Goal: Information Seeking & Learning: Learn about a topic

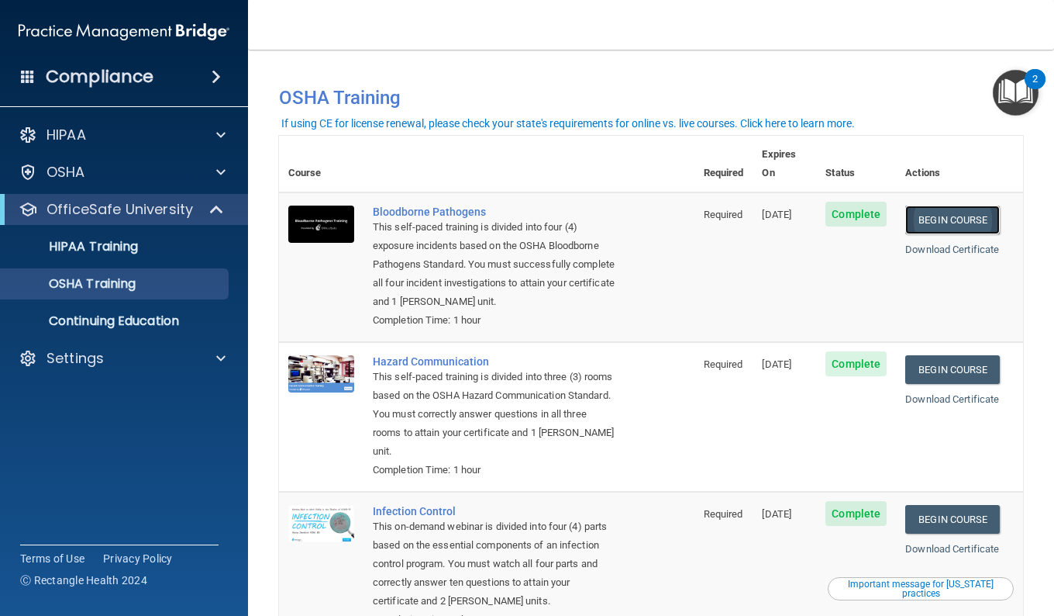
click at [938, 205] on link "Begin Course" at bounding box center [953, 219] width 95 height 29
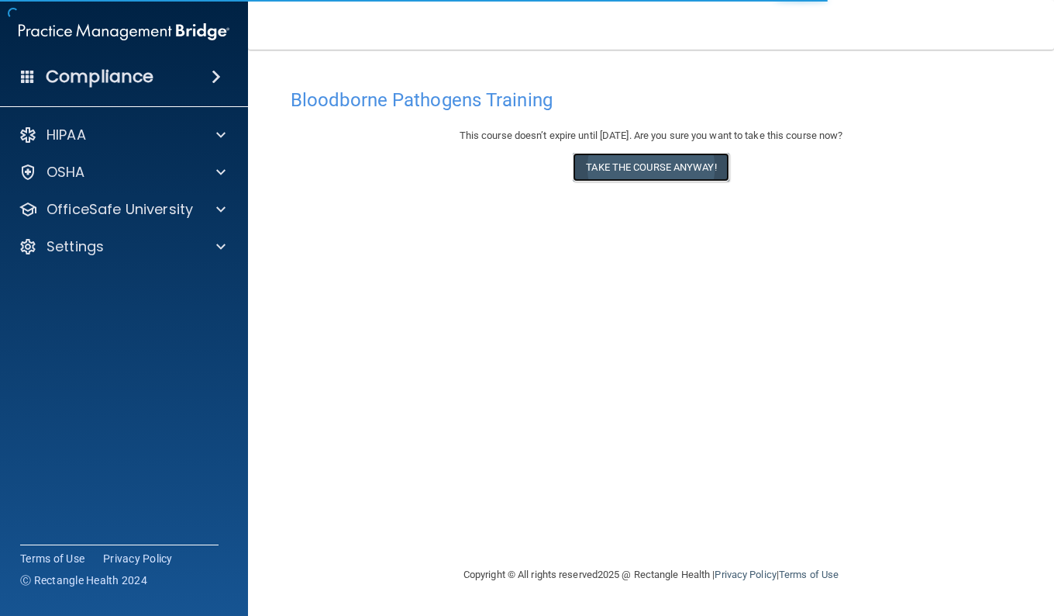
click at [658, 164] on button "Take the course anyway!" at bounding box center [651, 167] width 156 height 29
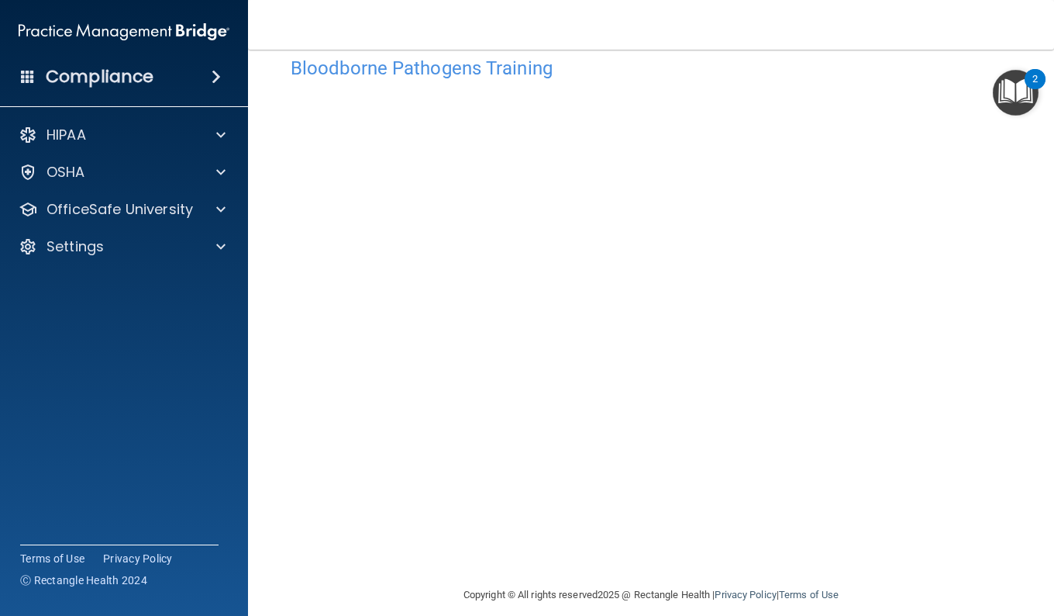
scroll to position [48, 0]
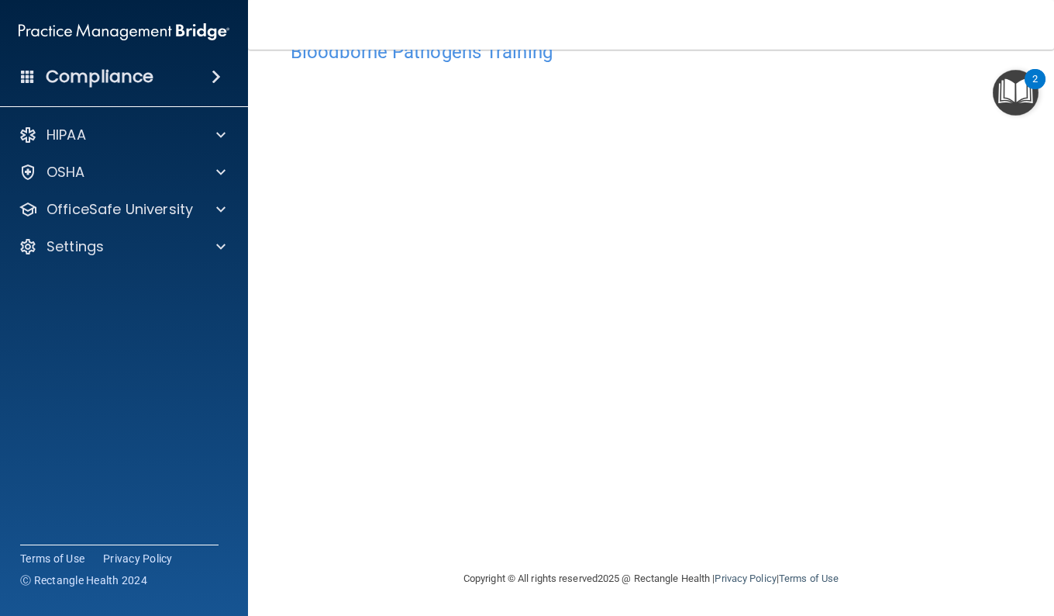
click at [1001, 428] on div "Bloodborne Pathogens Training This course doesn’t expire until 11/11/2025. Are …" at bounding box center [651, 301] width 744 height 537
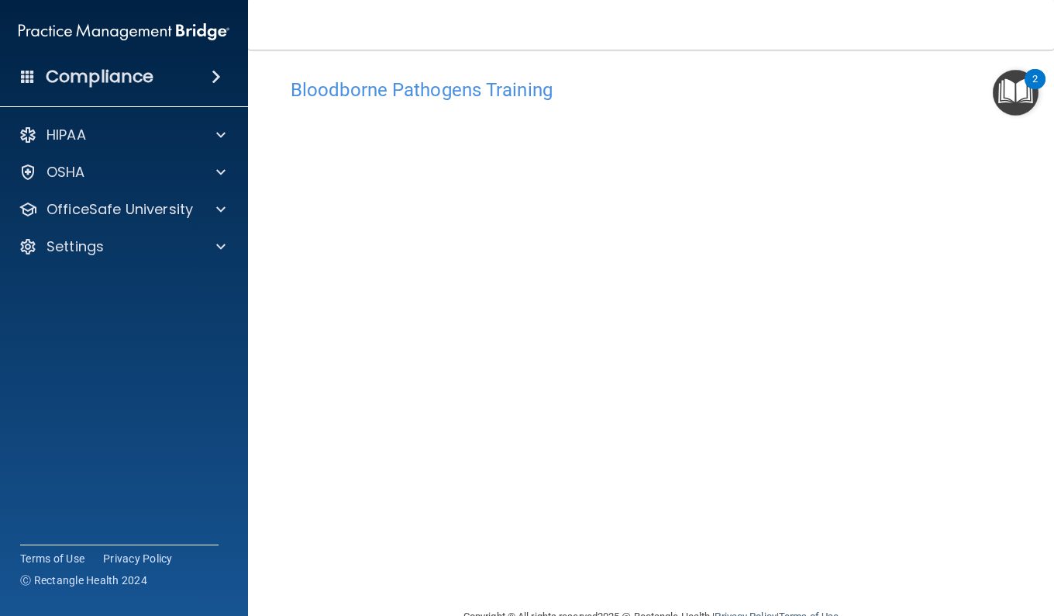
scroll to position [0, 0]
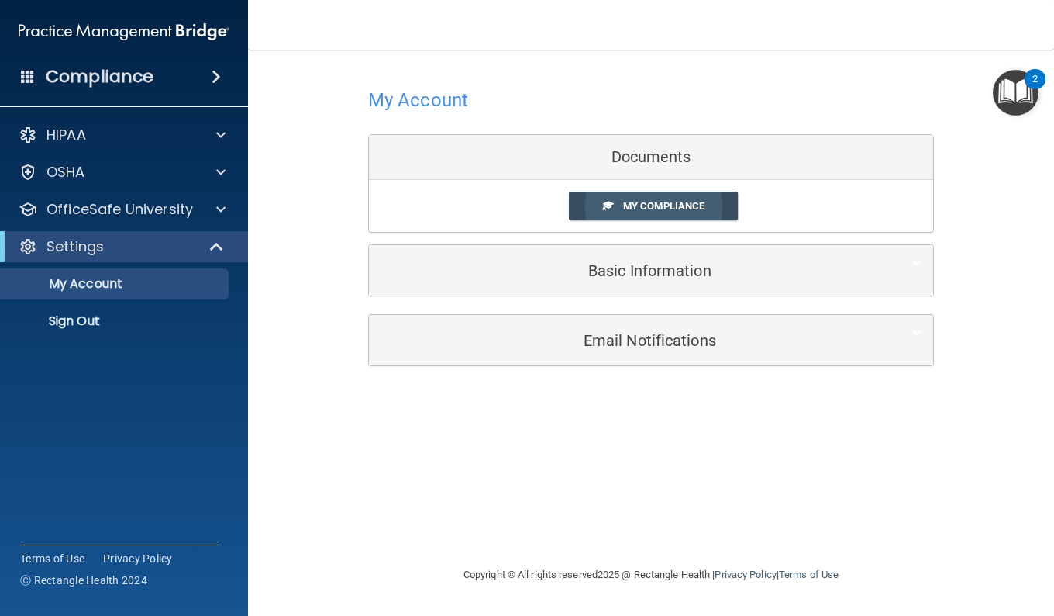
click at [675, 198] on link "My Compliance" at bounding box center [654, 206] width 170 height 29
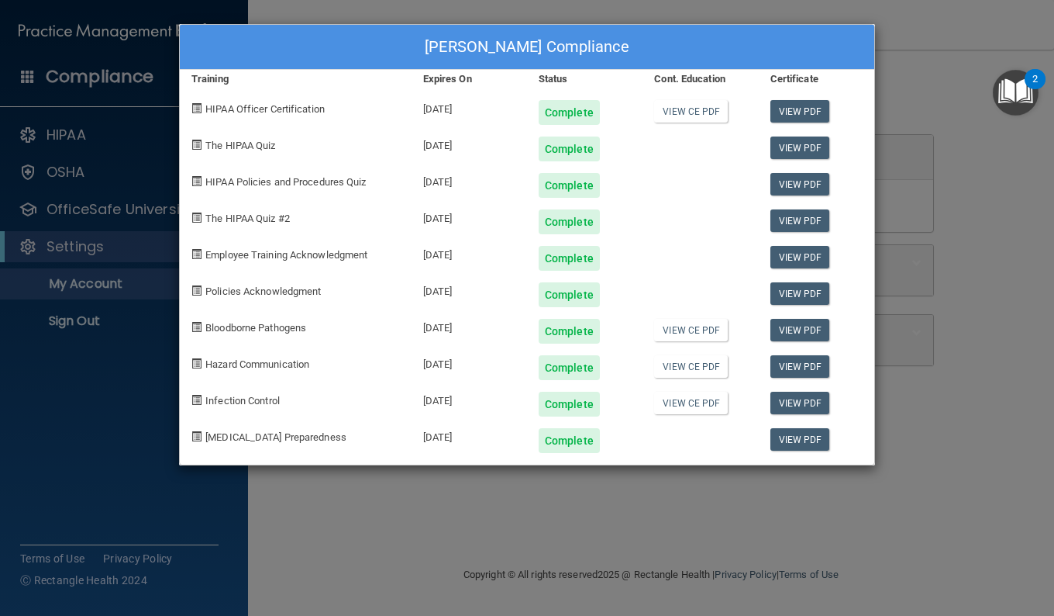
click at [893, 67] on div "Kalista Lee's Compliance Training Expires On Status Cont. Education Certificate…" at bounding box center [527, 308] width 1054 height 616
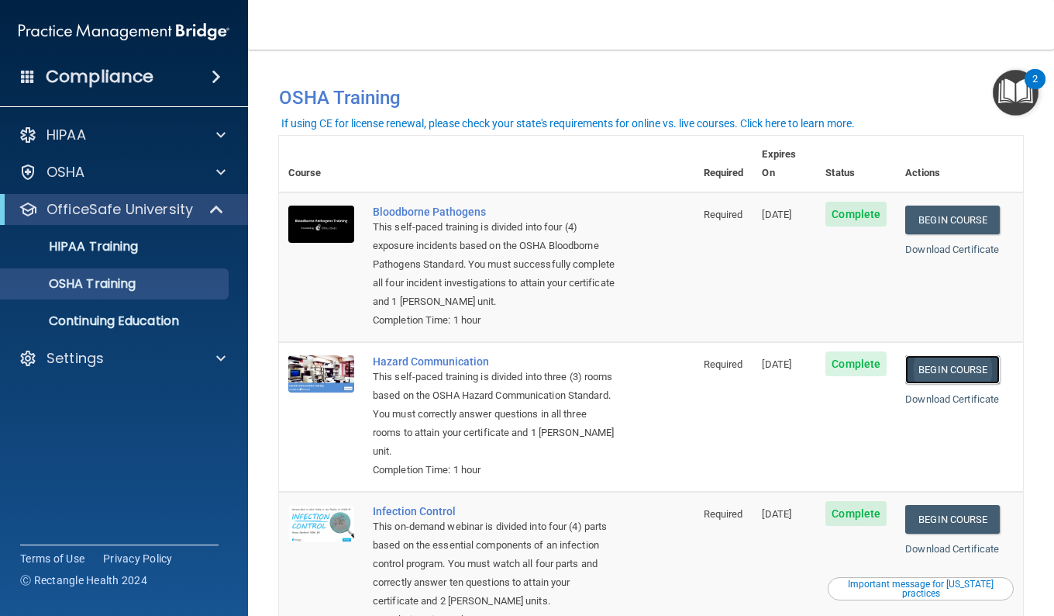
click at [926, 358] on link "Begin Course" at bounding box center [953, 369] width 95 height 29
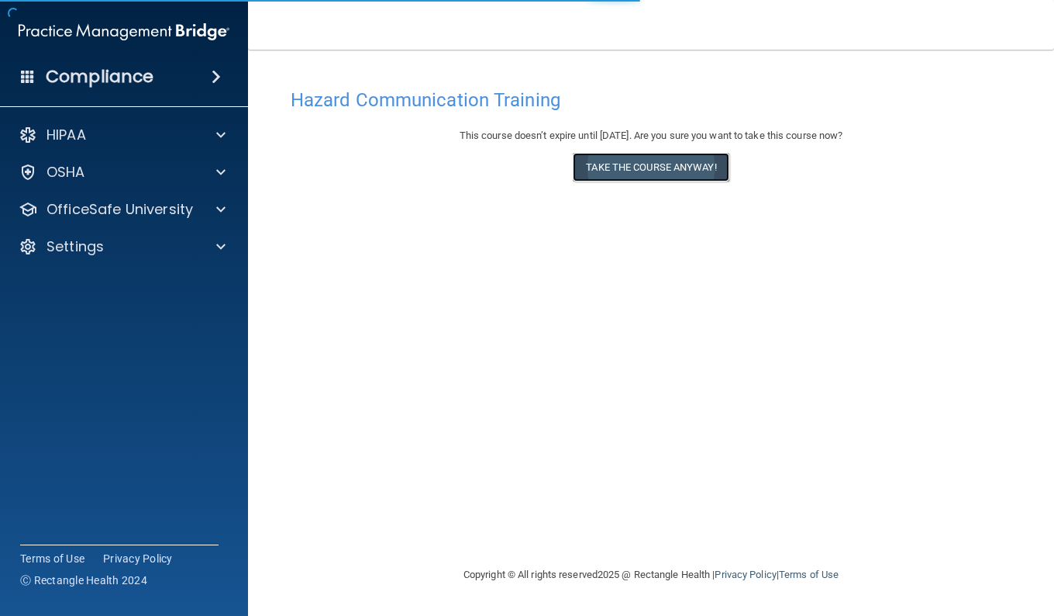
click at [675, 160] on button "Take the course anyway!" at bounding box center [651, 167] width 156 height 29
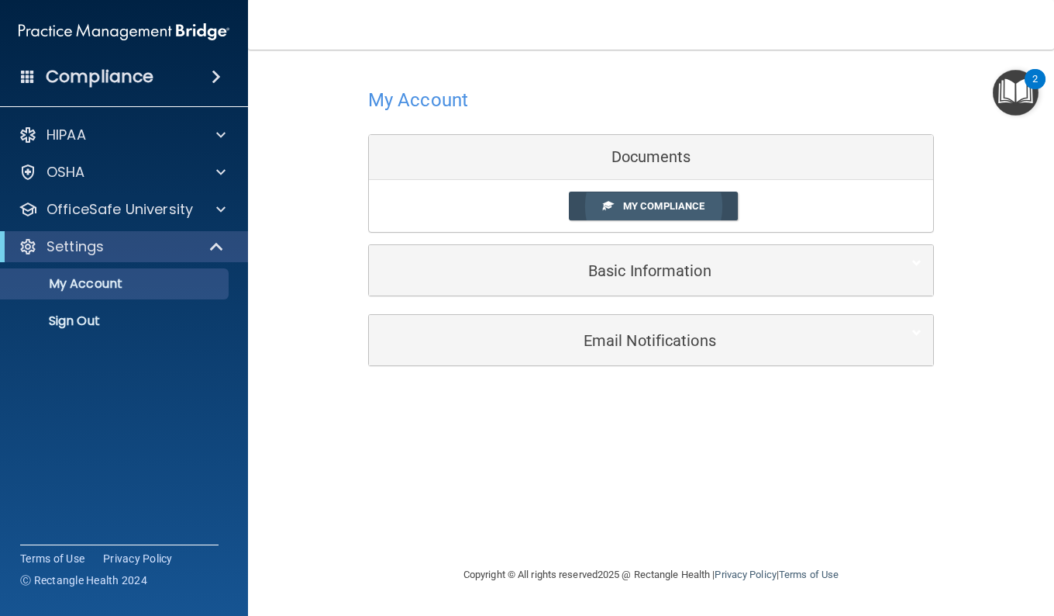
click at [656, 212] on link "My Compliance" at bounding box center [654, 206] width 170 height 29
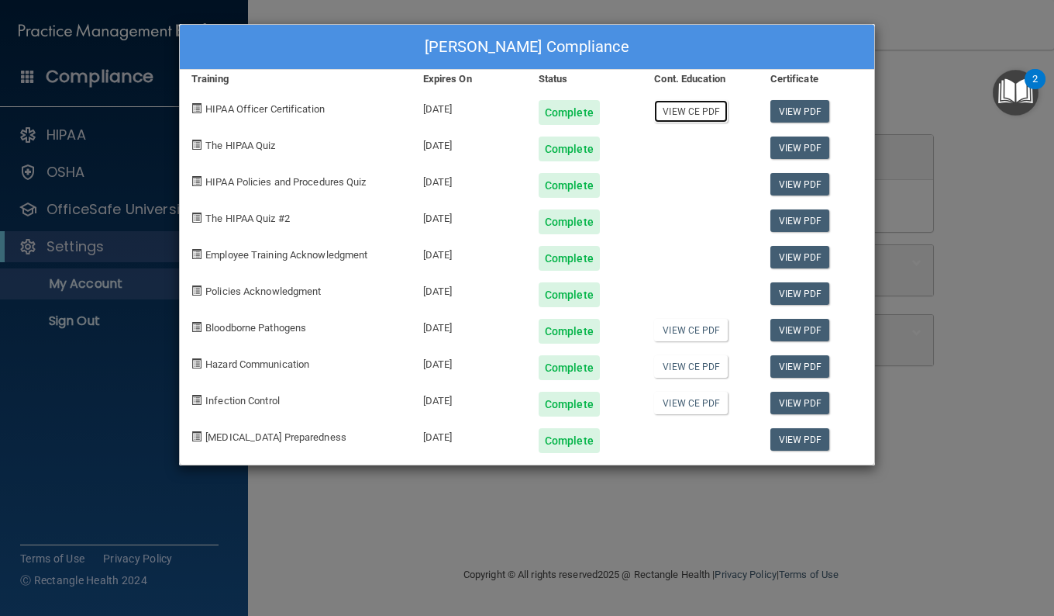
click at [698, 116] on link "View CE PDF" at bounding box center [691, 111] width 74 height 22
click at [683, 329] on link "View CE PDF" at bounding box center [691, 330] width 74 height 22
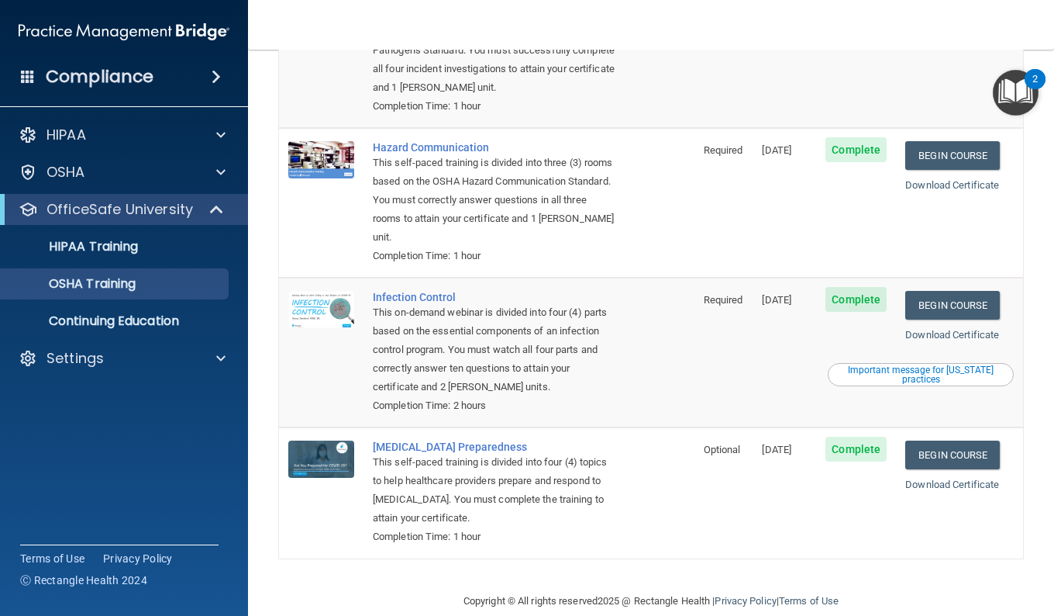
scroll to position [233, 0]
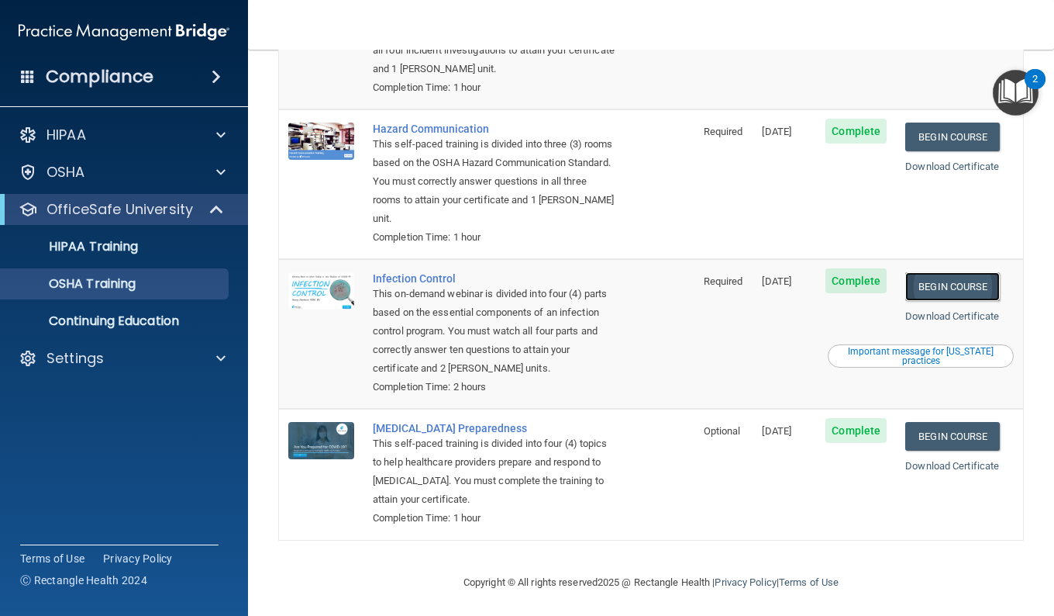
click at [940, 293] on link "Begin Course" at bounding box center [953, 286] width 95 height 29
click at [404, 36] on nav "Toggle navigation [PERSON_NAME] [EMAIL_ADDRESS][DOMAIN_NAME] Manage My Enterpri…" at bounding box center [651, 25] width 806 height 50
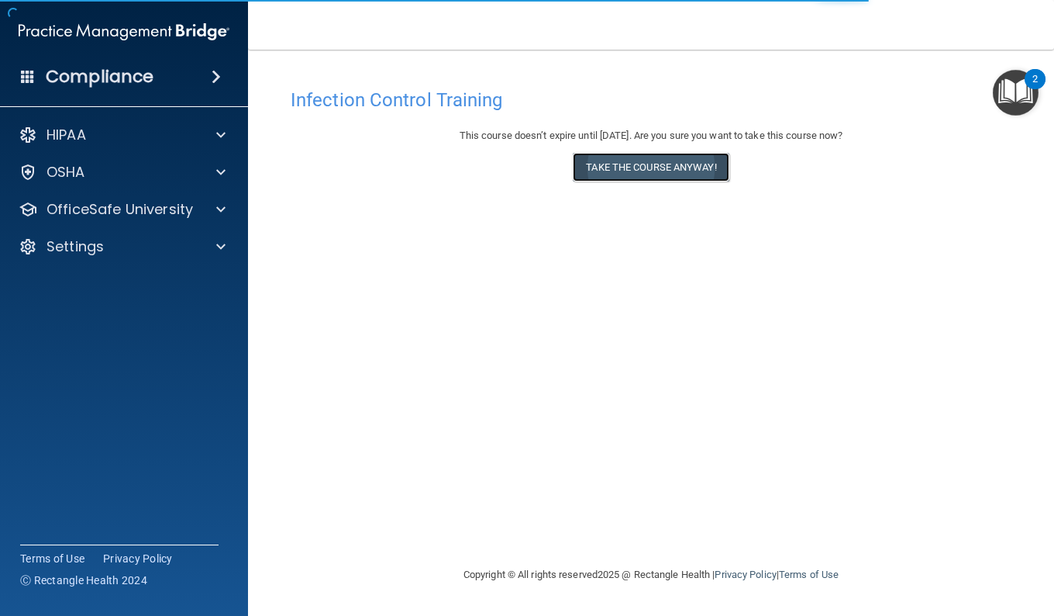
click at [697, 170] on button "Take the course anyway!" at bounding box center [651, 167] width 156 height 29
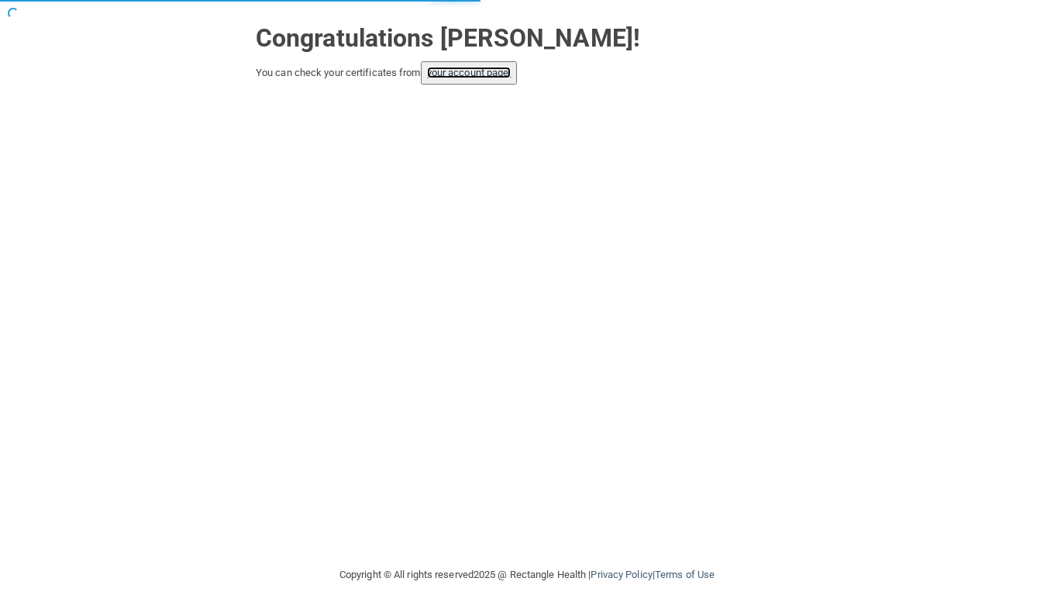
click at [501, 71] on link "your account page!" at bounding box center [469, 73] width 85 height 12
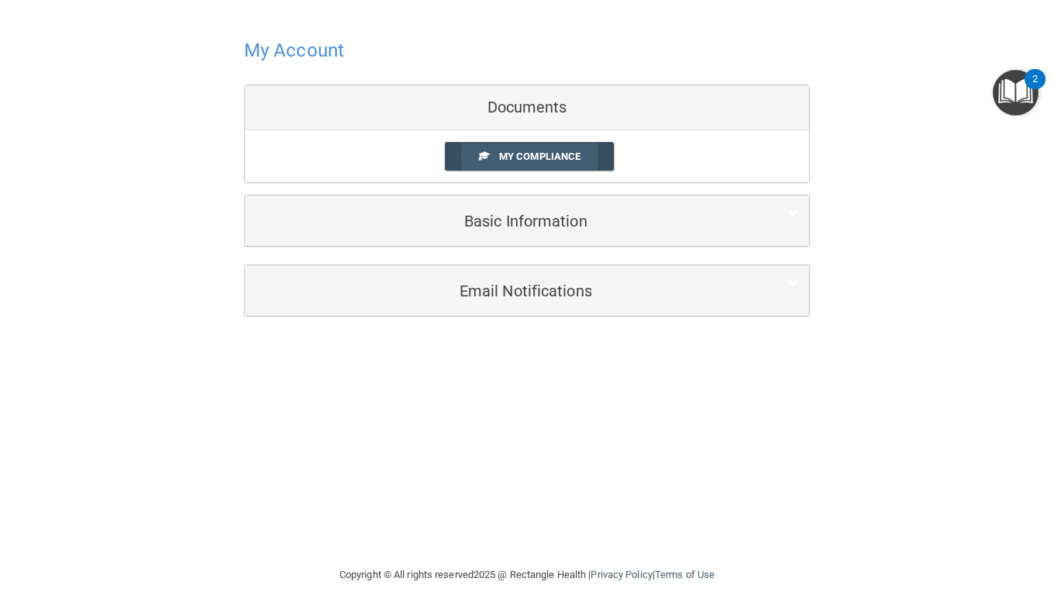
click at [579, 149] on link "My Compliance" at bounding box center [530, 156] width 170 height 29
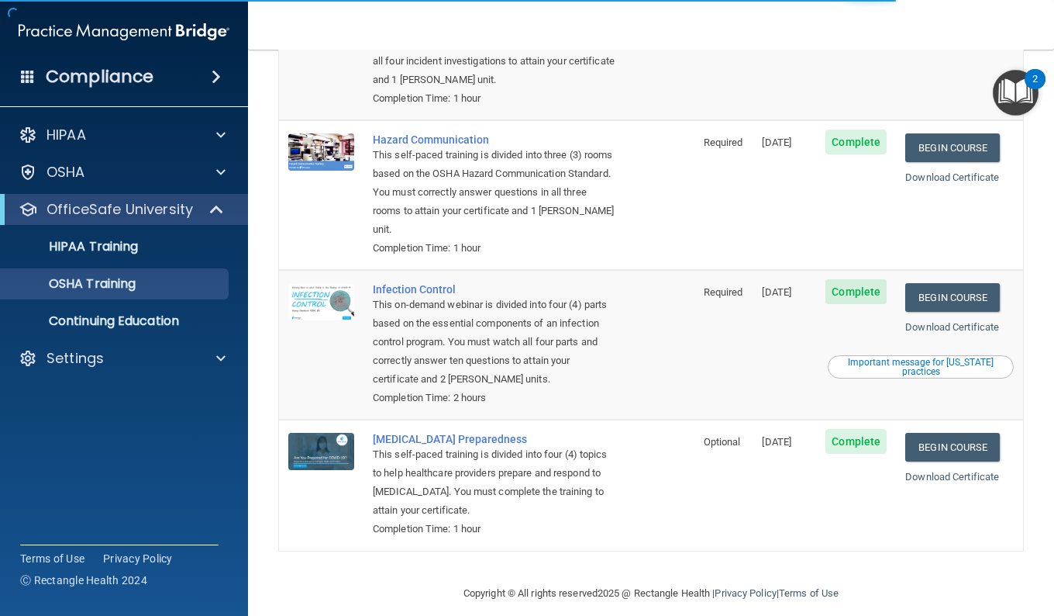
scroll to position [240, 0]
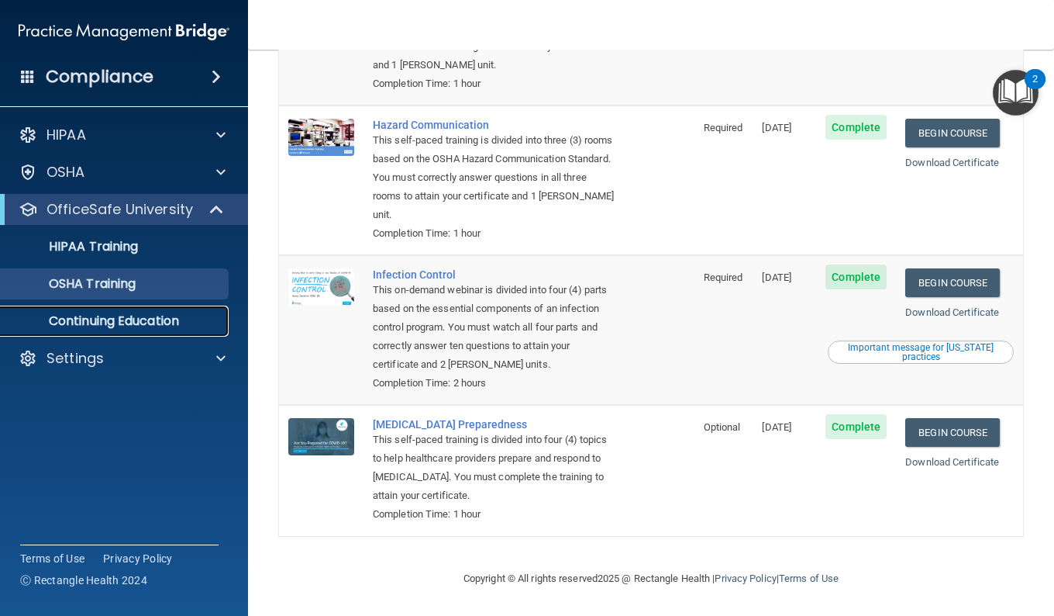
click at [170, 327] on p "Continuing Education" at bounding box center [116, 321] width 212 height 16
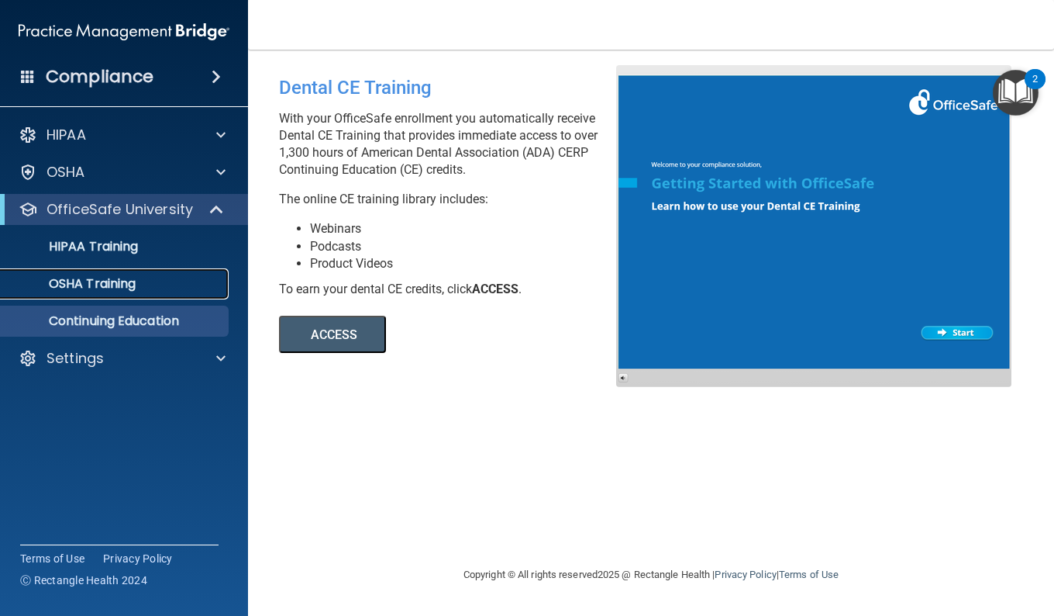
click at [129, 289] on p "OSHA Training" at bounding box center [73, 284] width 126 height 16
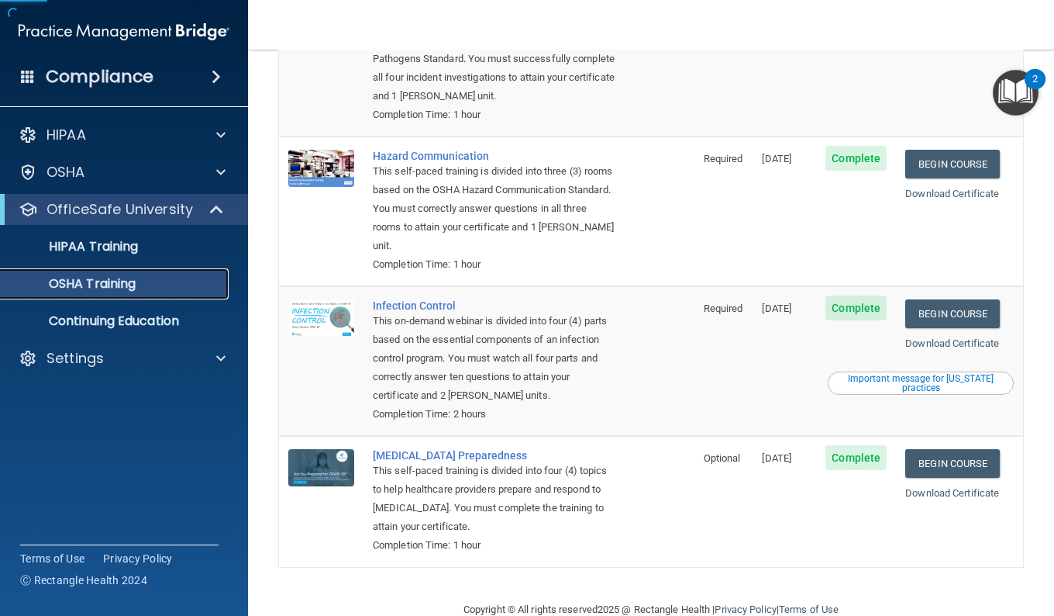
scroll to position [240, 0]
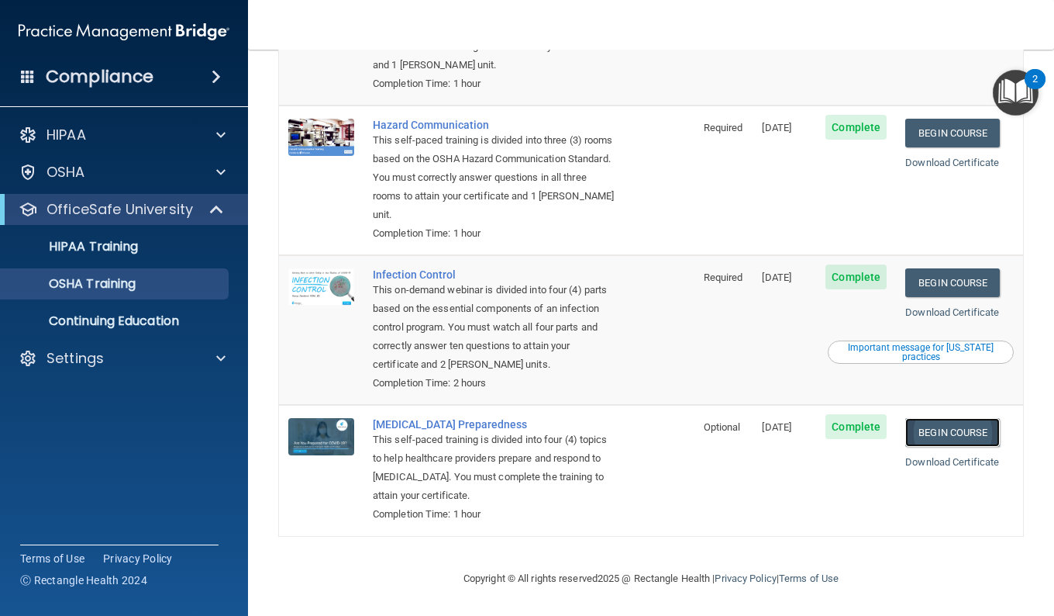
click at [920, 419] on link "Begin Course" at bounding box center [953, 432] width 95 height 29
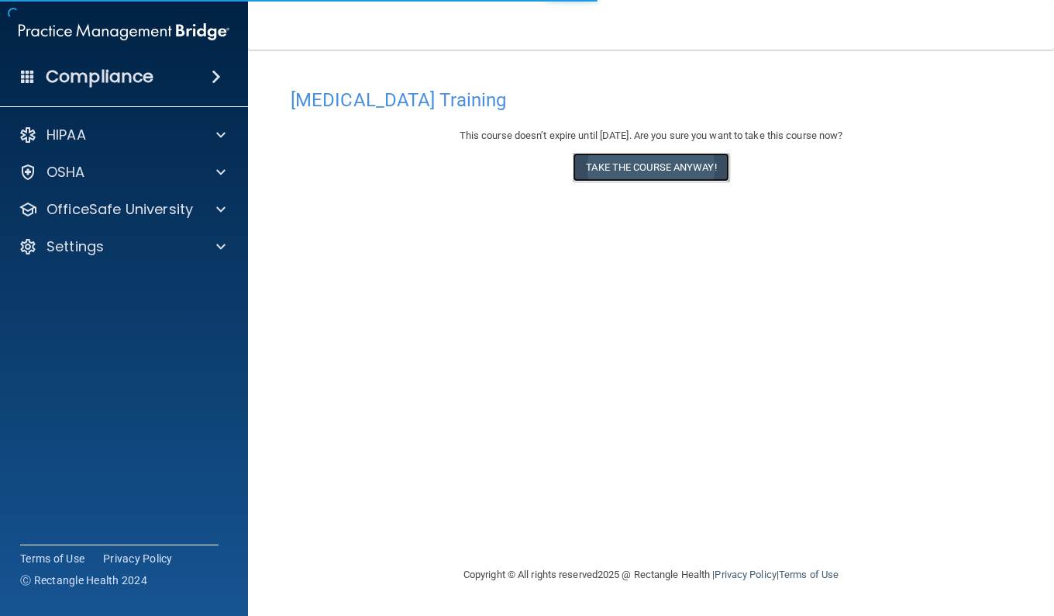
click at [622, 178] on button "Take the course anyway!" at bounding box center [651, 167] width 156 height 29
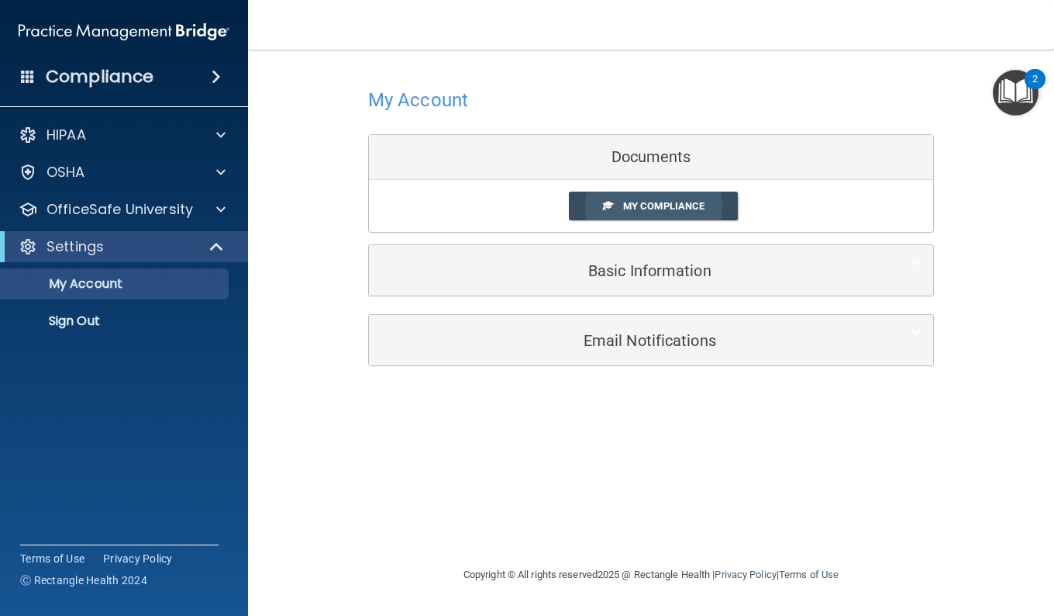
drag, startPoint x: 252, startPoint y: 353, endPoint x: 581, endPoint y: 204, distance: 361.6
click at [581, 204] on link "My Compliance" at bounding box center [654, 206] width 170 height 29
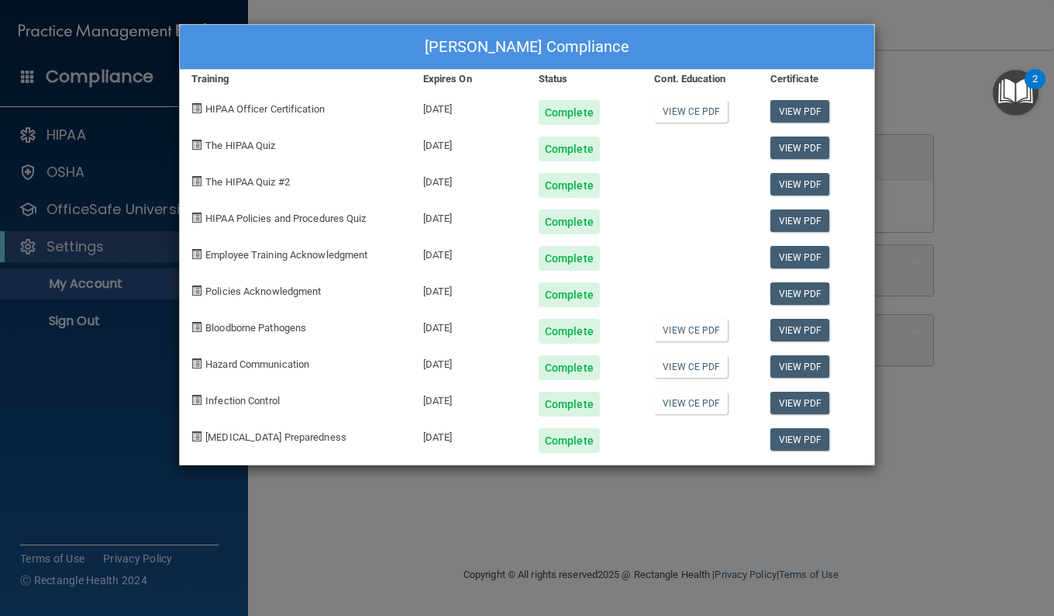
click at [912, 43] on div "[PERSON_NAME] Compliance Training Expires On Status Cont. Education Certificate…" at bounding box center [527, 308] width 1054 height 616
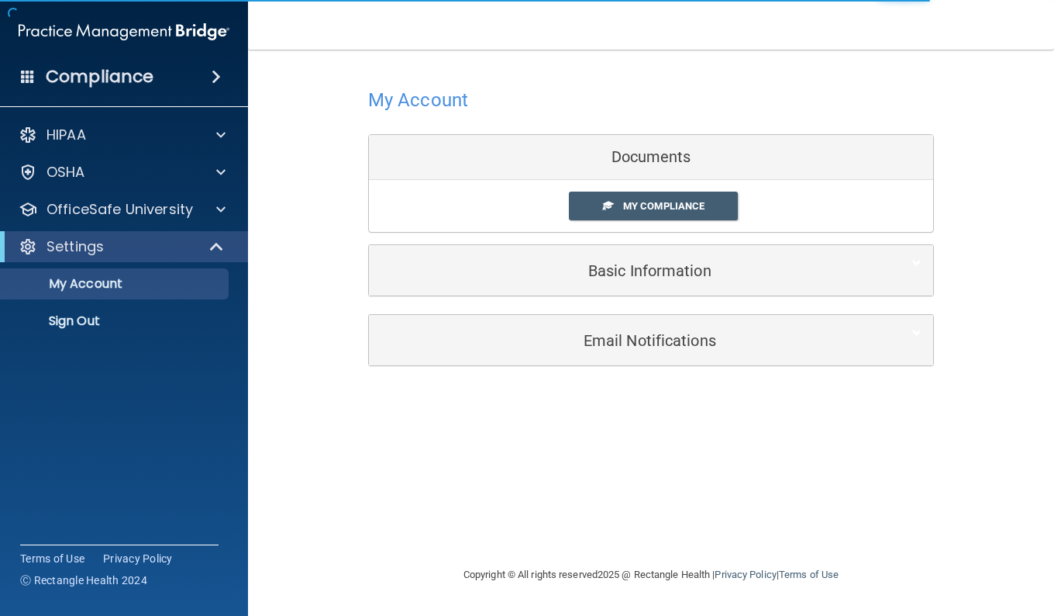
click at [199, 73] on div "Compliance" at bounding box center [124, 77] width 248 height 34
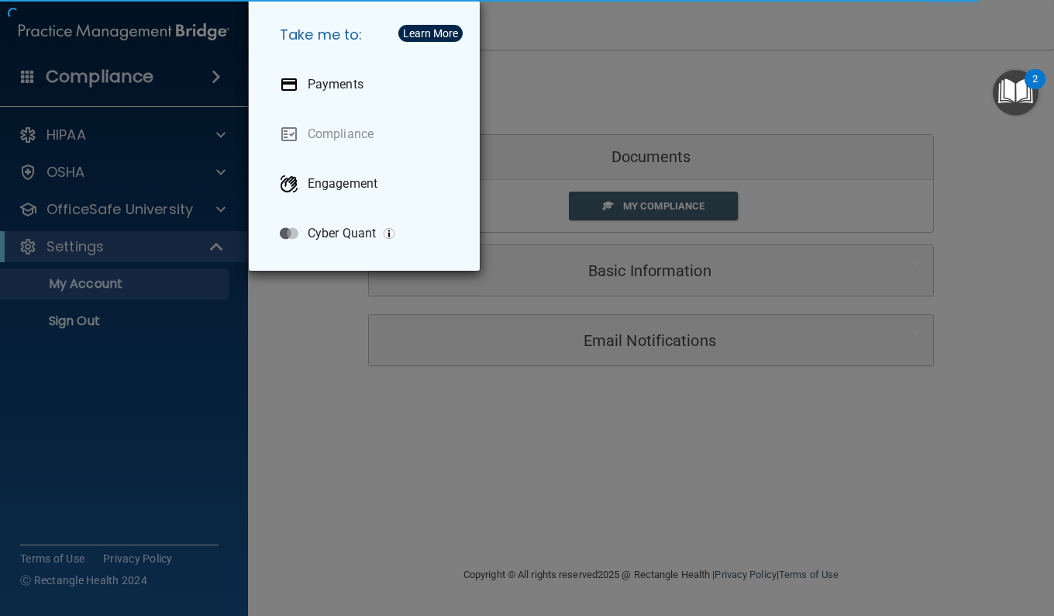
click at [290, 337] on div "Take me to: Payments Compliance Engagement Cyber Quant" at bounding box center [527, 308] width 1054 height 616
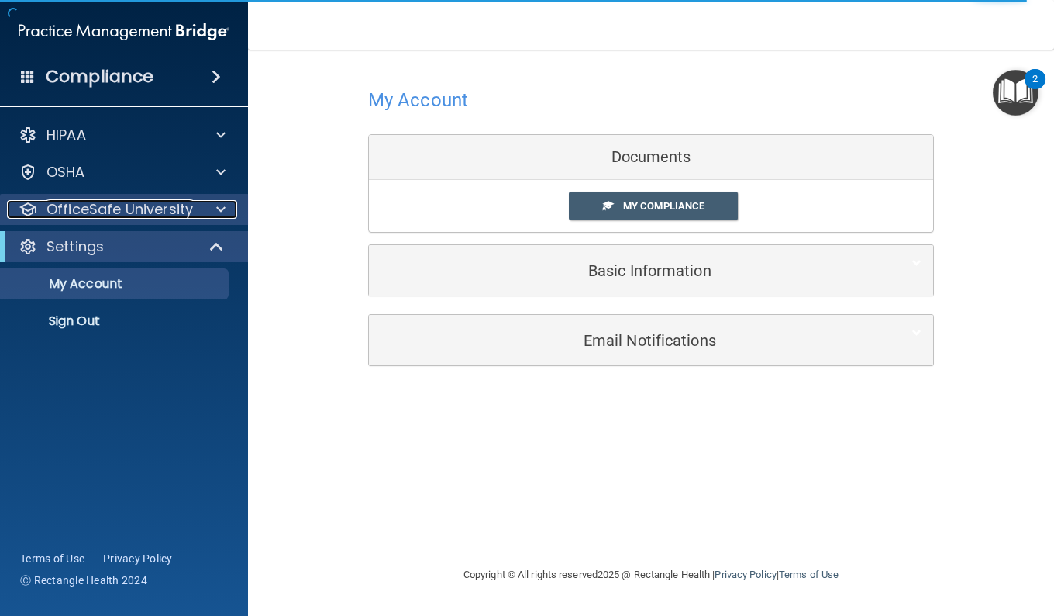
click at [178, 206] on p "OfficeSafe University" at bounding box center [120, 209] width 147 height 19
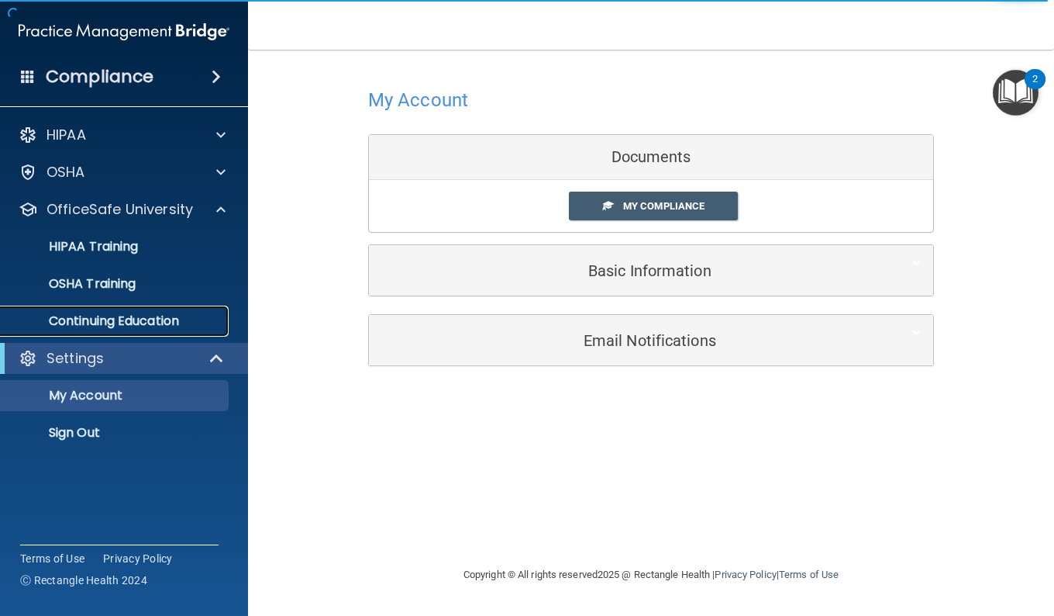
click at [152, 323] on p "Continuing Education" at bounding box center [116, 321] width 212 height 16
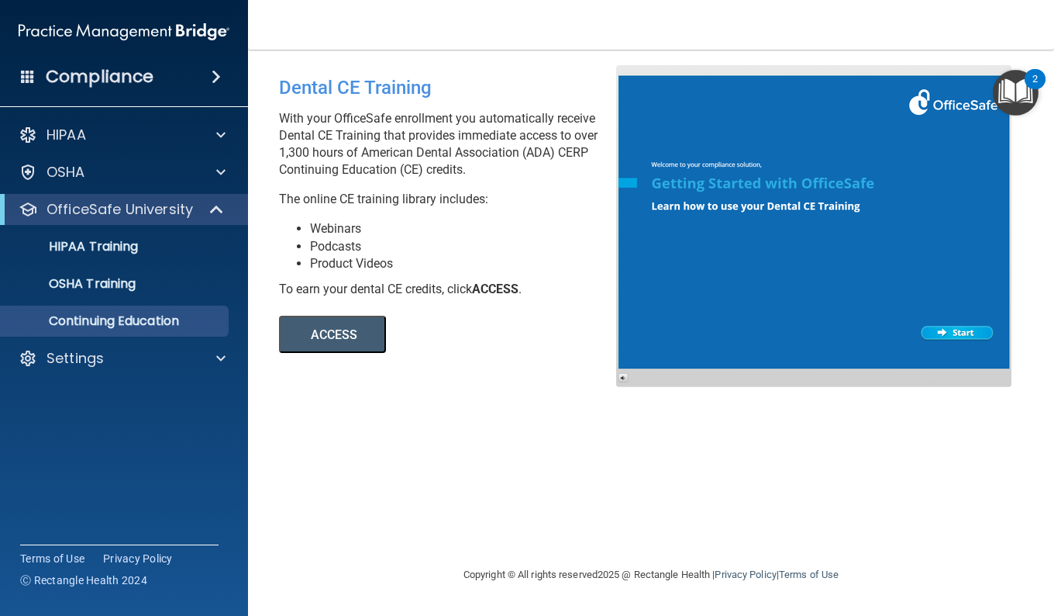
click at [357, 319] on button "ACCESS" at bounding box center [332, 334] width 107 height 37
click at [148, 259] on link "HIPAA Training" at bounding box center [106, 246] width 244 height 31
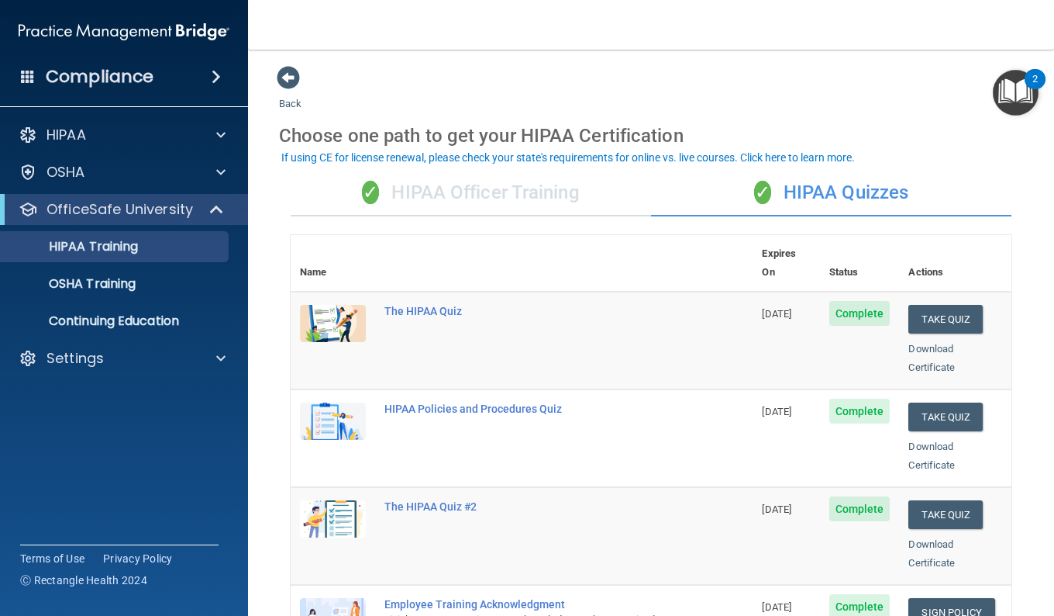
click at [847, 302] on span "Complete" at bounding box center [860, 313] width 61 height 25
click at [830, 305] on span "Complete" at bounding box center [860, 313] width 61 height 25
click at [784, 361] on td "[DATE]" at bounding box center [786, 341] width 67 height 98
click at [126, 336] on link "Continuing Education" at bounding box center [106, 320] width 244 height 31
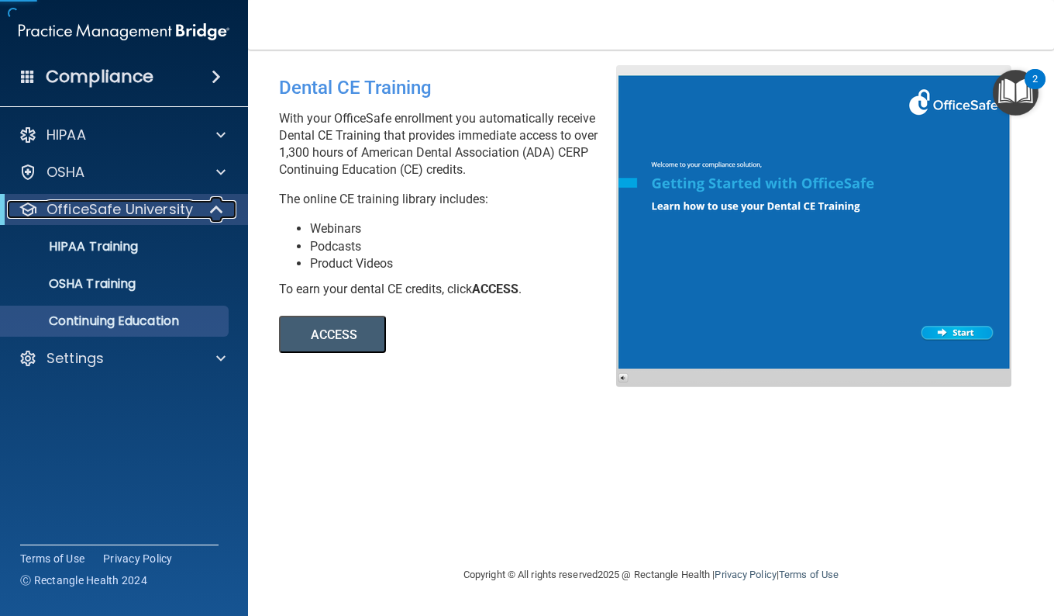
click at [147, 212] on p "OfficeSafe University" at bounding box center [120, 209] width 147 height 19
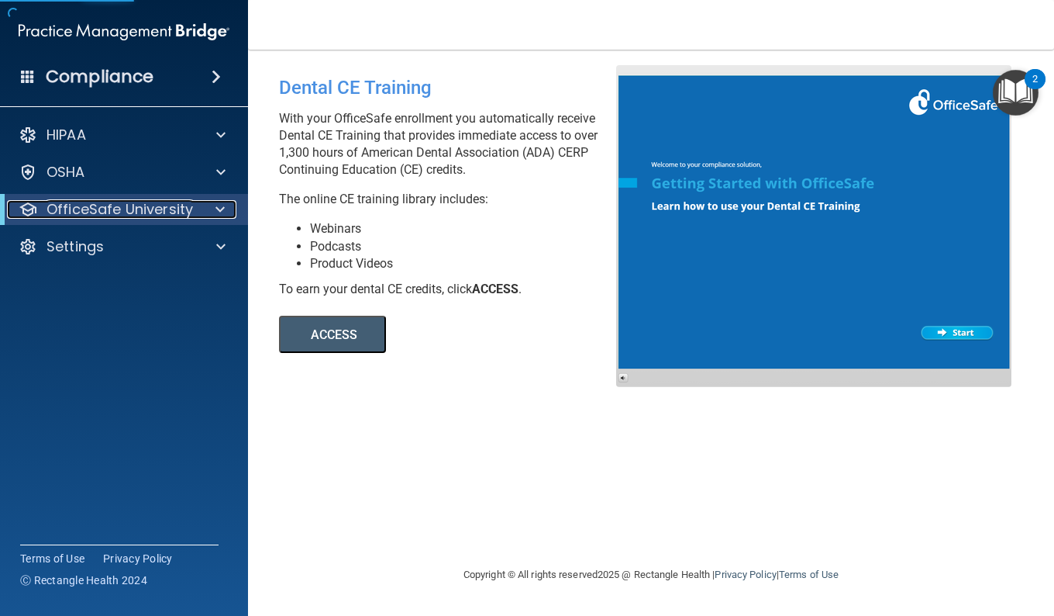
click at [147, 212] on p "OfficeSafe University" at bounding box center [120, 209] width 147 height 19
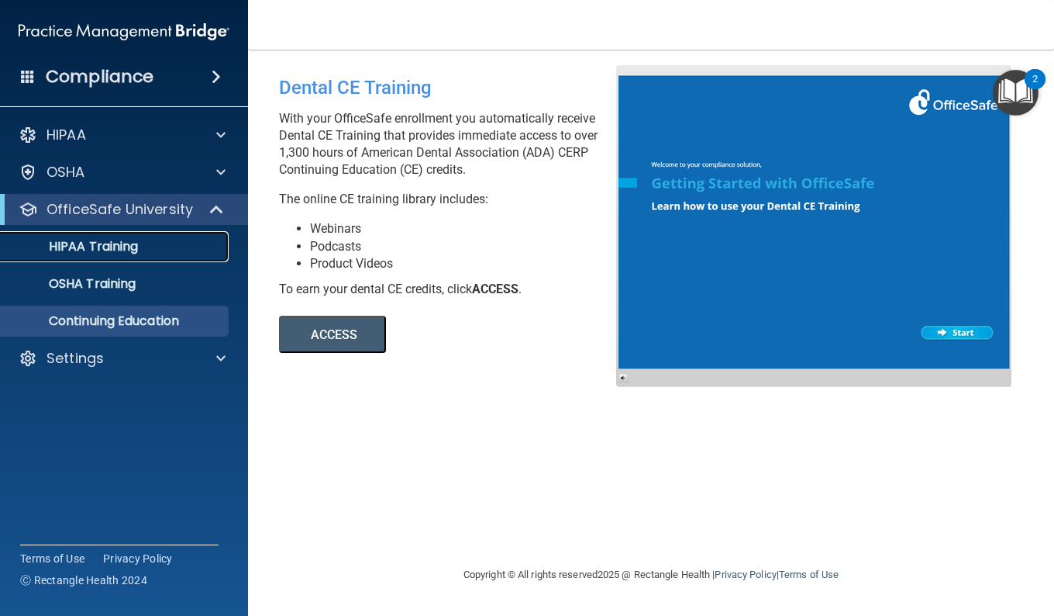
click at [167, 257] on link "HIPAA Training" at bounding box center [106, 246] width 244 height 31
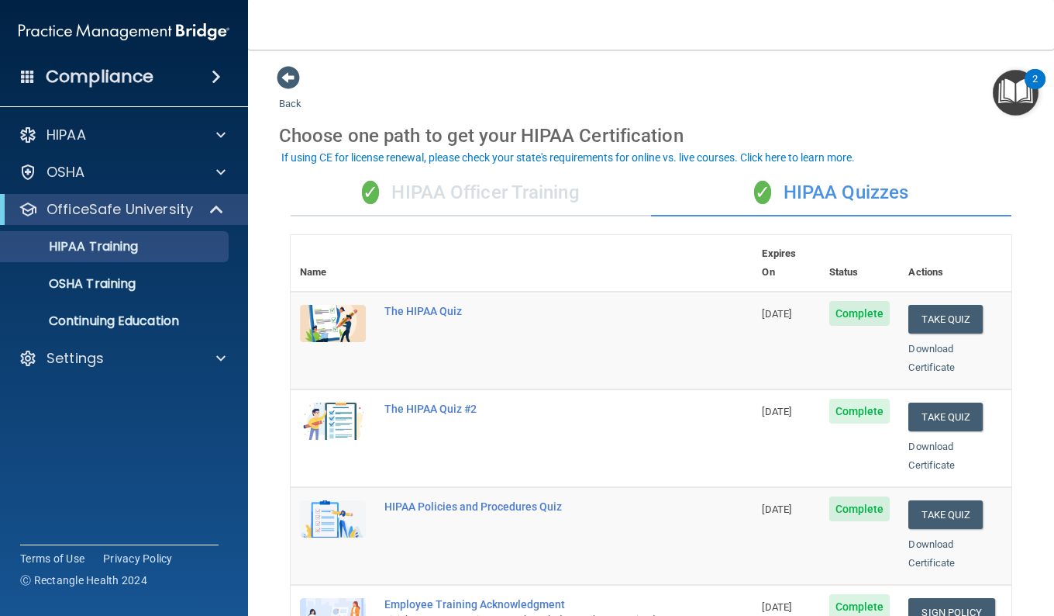
click at [570, 195] on div "✓ HIPAA Officer Training" at bounding box center [471, 193] width 361 height 47
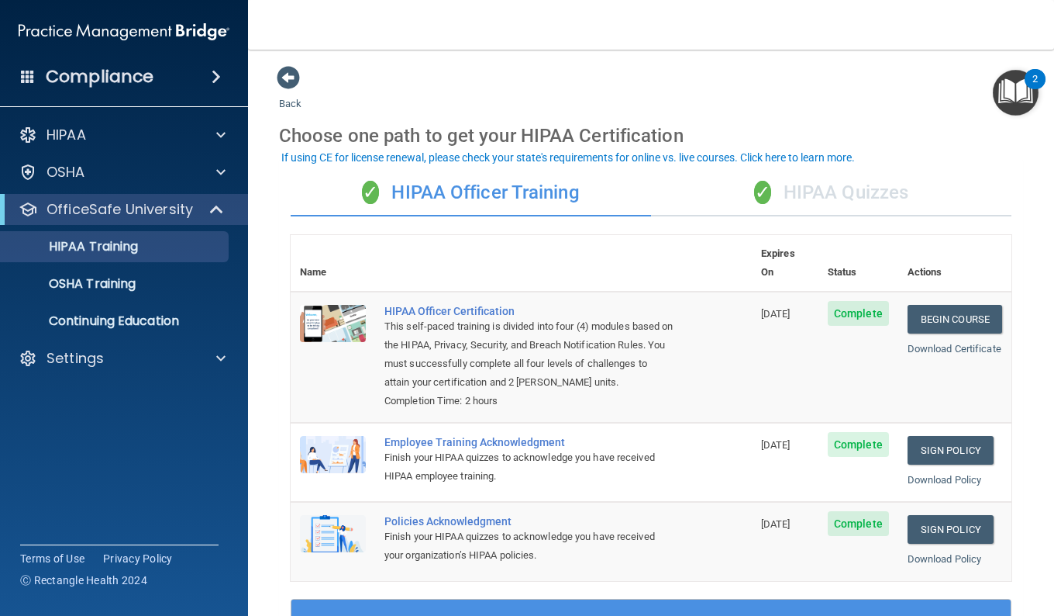
click at [776, 185] on div "✓ HIPAA Quizzes" at bounding box center [831, 193] width 361 height 47
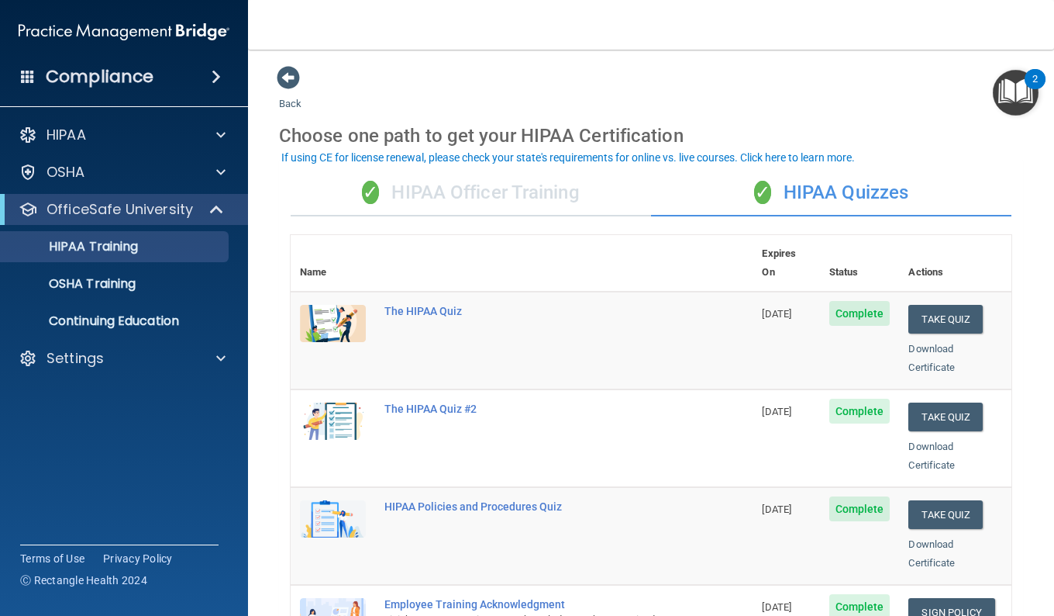
click at [19, 74] on div "Compliance" at bounding box center [124, 77] width 248 height 34
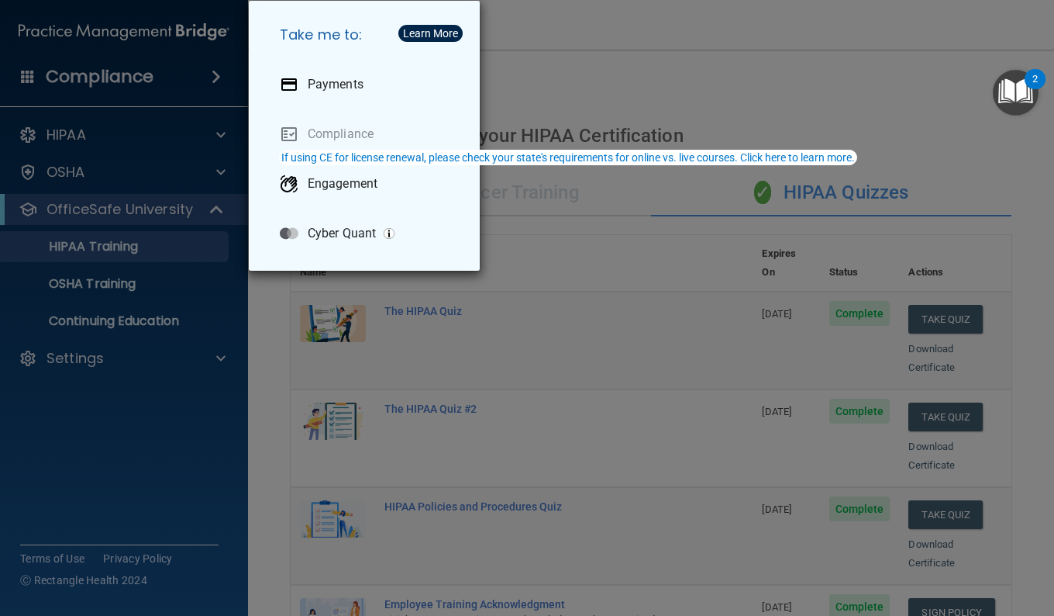
click at [25, 77] on div "Take me to: Payments Compliance Engagement Cyber Quant" at bounding box center [527, 308] width 1054 height 616
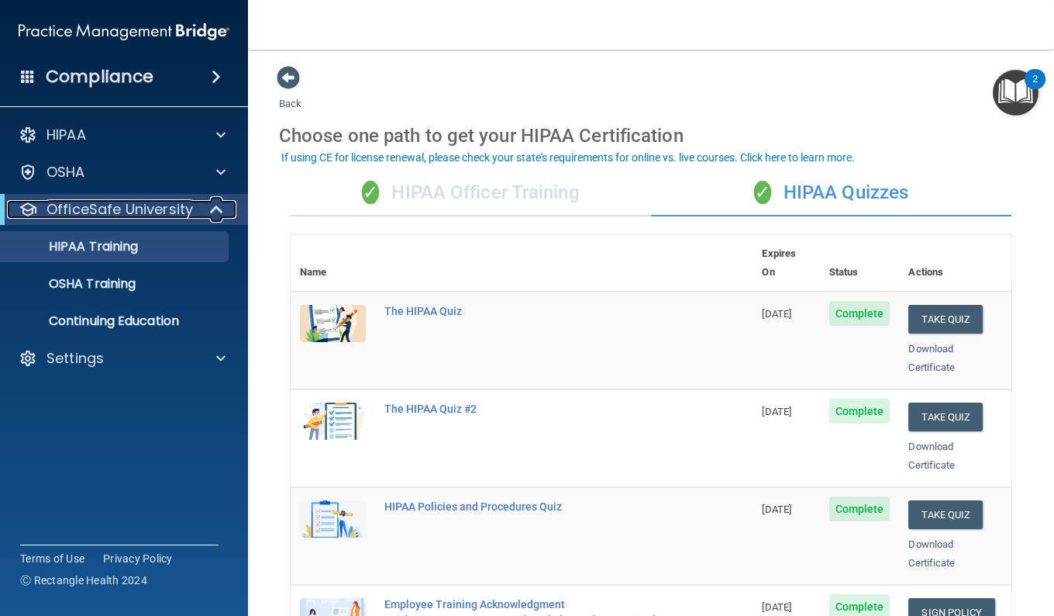
click at [192, 215] on div "OfficeSafe University" at bounding box center [103, 209] width 192 height 19
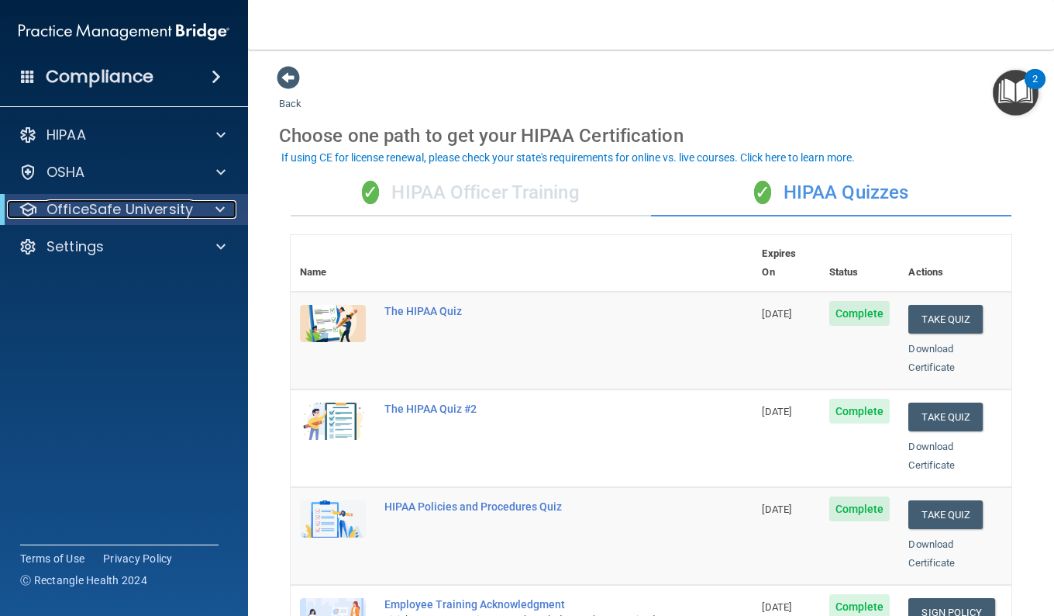
click at [192, 215] on div "OfficeSafe University" at bounding box center [103, 209] width 192 height 19
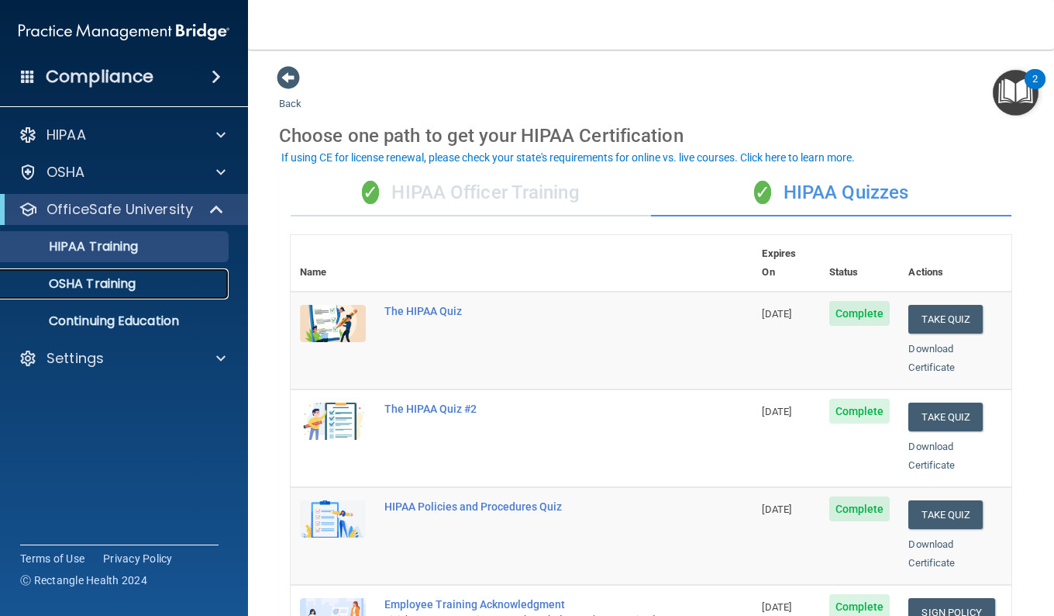
click at [112, 284] on p "OSHA Training" at bounding box center [73, 284] width 126 height 16
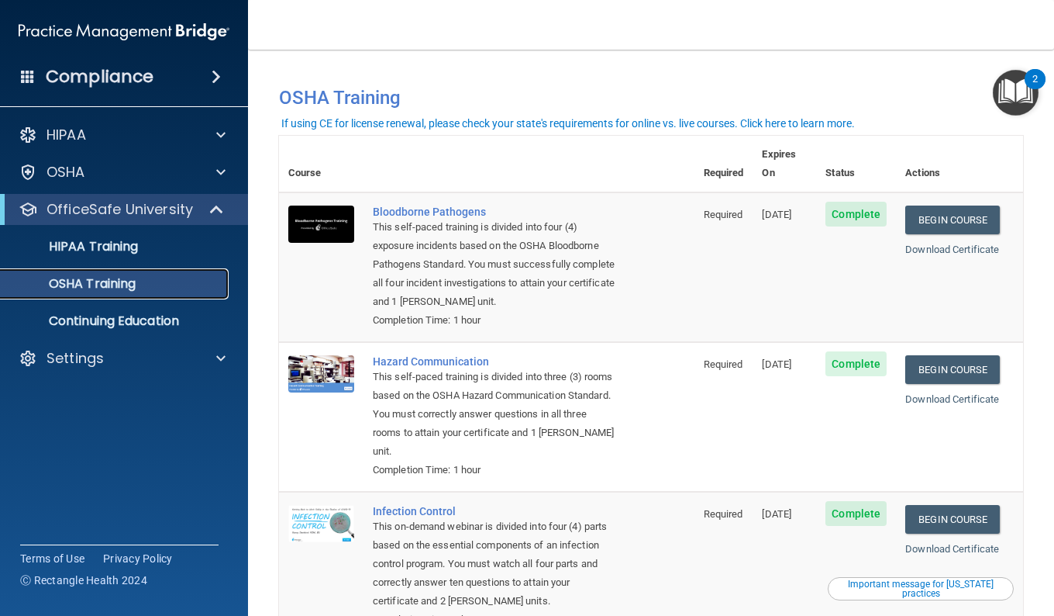
click at [129, 283] on p "OSHA Training" at bounding box center [73, 284] width 126 height 16
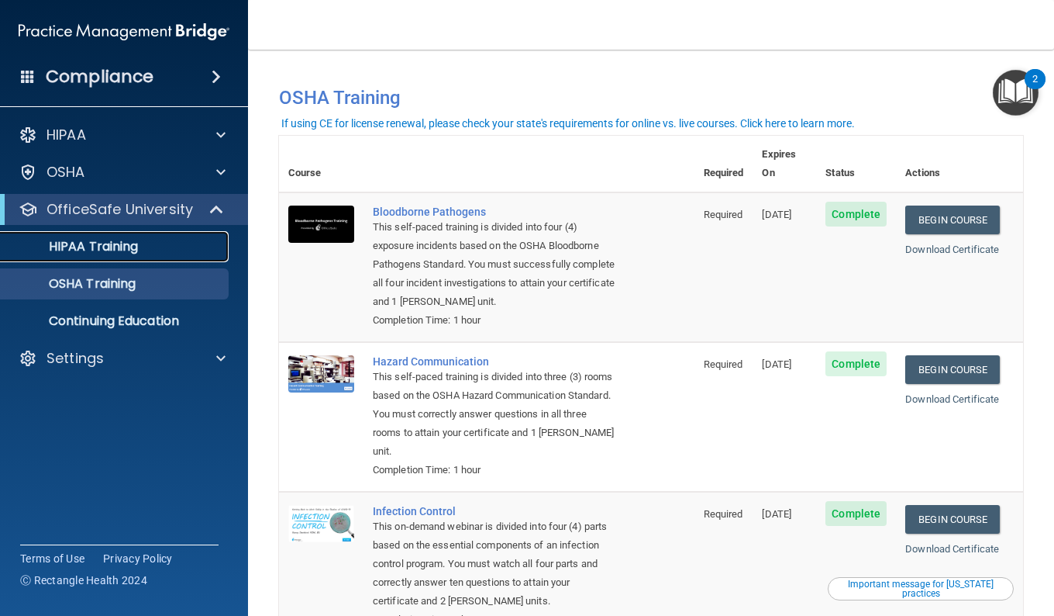
click at [124, 254] on p "HIPAA Training" at bounding box center [74, 247] width 128 height 16
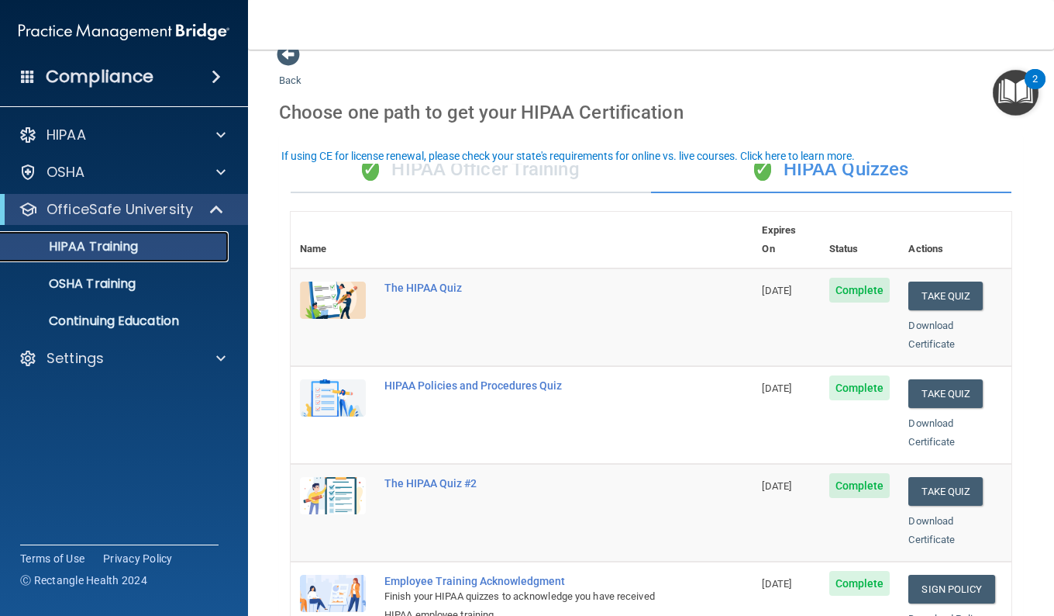
scroll to position [78, 0]
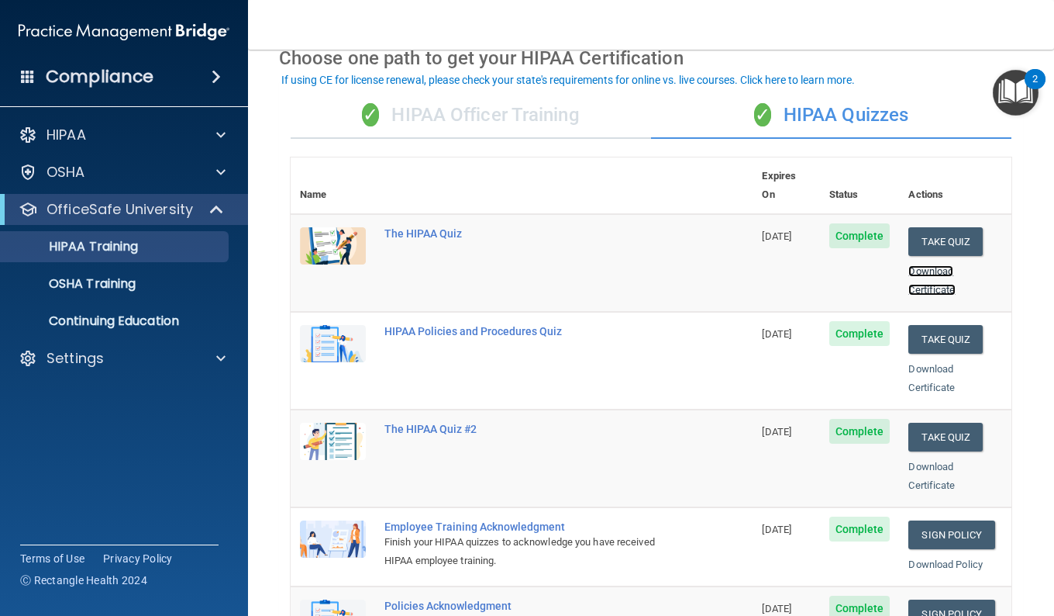
click at [927, 265] on link "Download Certificate" at bounding box center [932, 280] width 47 height 30
click at [163, 285] on div "OSHA Training" at bounding box center [116, 284] width 212 height 16
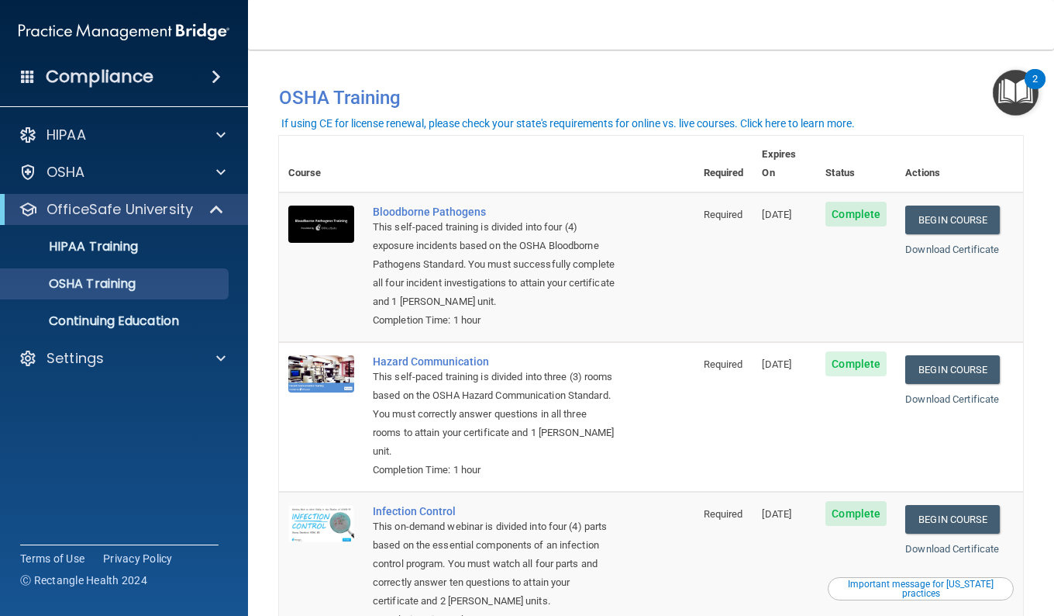
click at [928, 220] on td "Begin Course Download Certificate" at bounding box center [959, 267] width 127 height 150
click at [928, 243] on link "Download Certificate" at bounding box center [953, 249] width 94 height 12
click at [178, 157] on div "OSHA" at bounding box center [124, 172] width 249 height 31
click at [171, 168] on div "OSHA" at bounding box center [103, 172] width 192 height 19
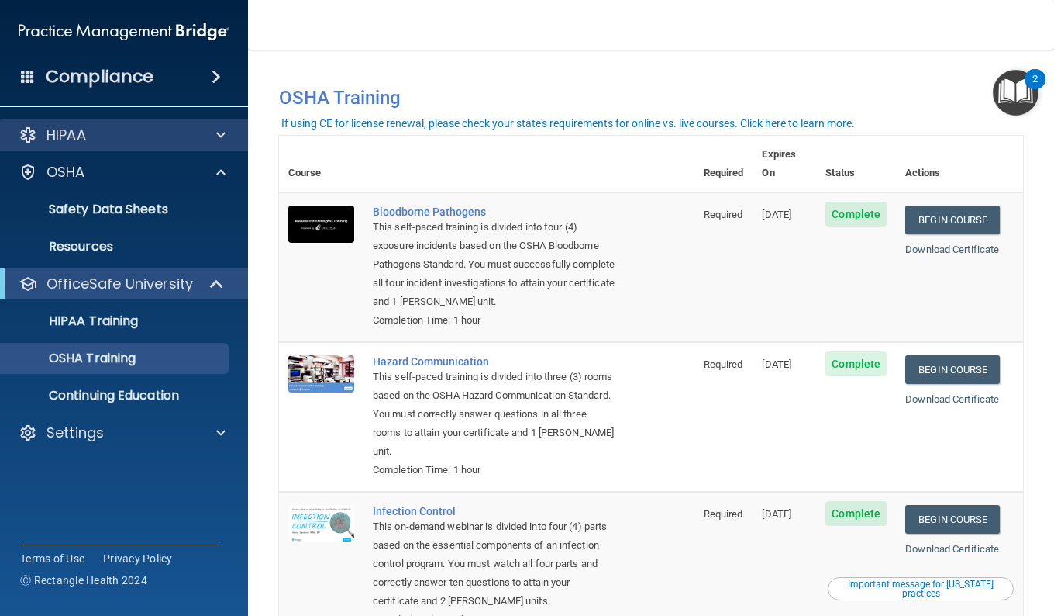
click at [148, 147] on div "HIPAA" at bounding box center [124, 134] width 249 height 31
click at [212, 139] on div at bounding box center [218, 135] width 39 height 19
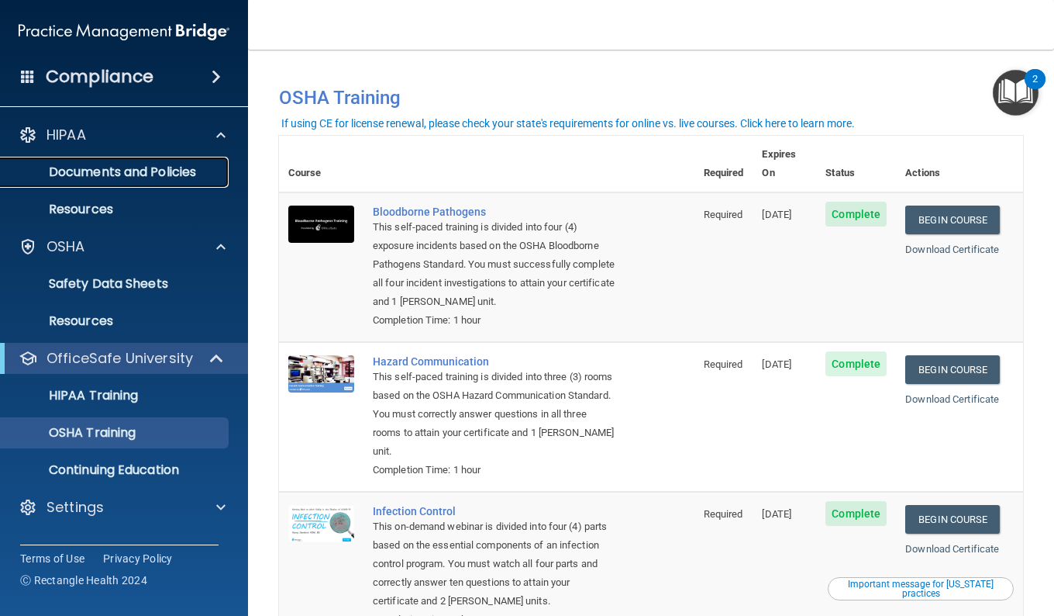
click at [185, 178] on p "Documents and Policies" at bounding box center [116, 172] width 212 height 16
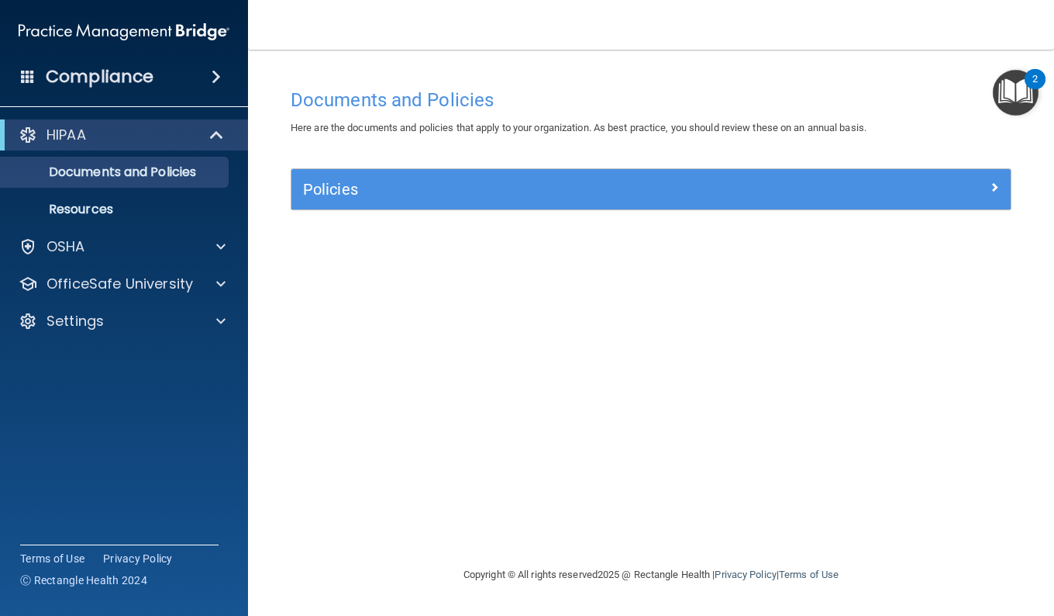
click at [75, 78] on h4 "Compliance" at bounding box center [100, 77] width 108 height 22
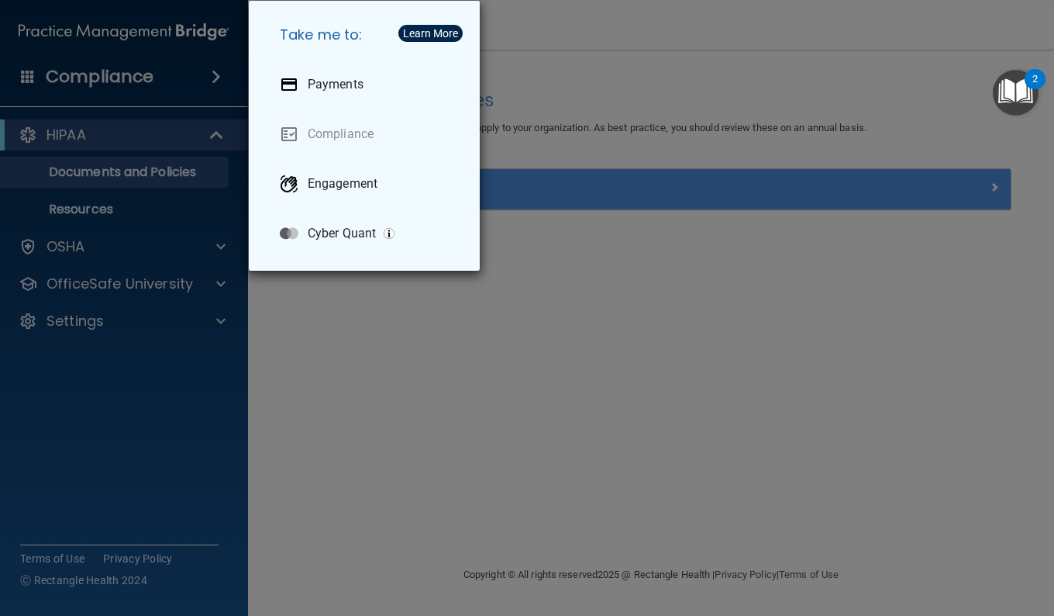
drag, startPoint x: 303, startPoint y: 328, endPoint x: 294, endPoint y: 330, distance: 9.6
click at [305, 330] on div "Take me to: Payments Compliance Engagement Cyber Quant" at bounding box center [527, 308] width 1054 height 616
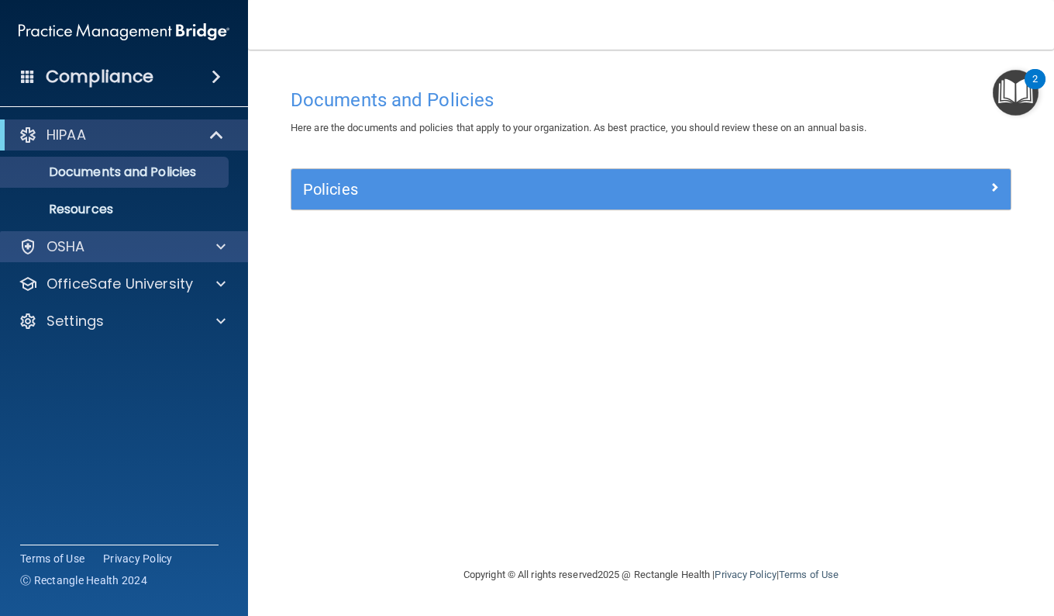
click at [161, 260] on div "OSHA" at bounding box center [124, 246] width 249 height 31
click at [205, 253] on div at bounding box center [218, 246] width 39 height 19
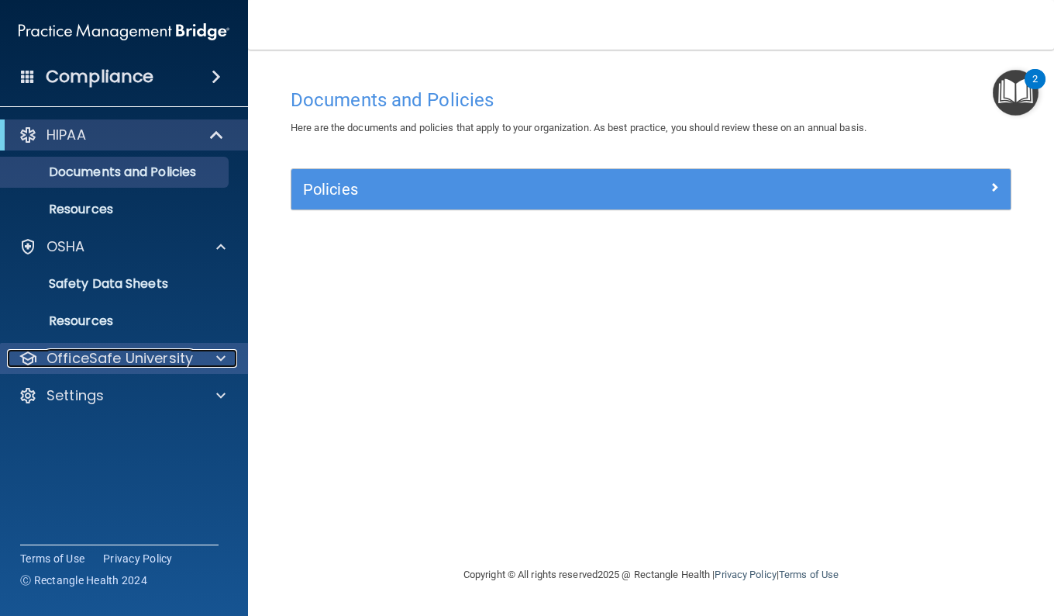
click at [141, 364] on p "OfficeSafe University" at bounding box center [120, 358] width 147 height 19
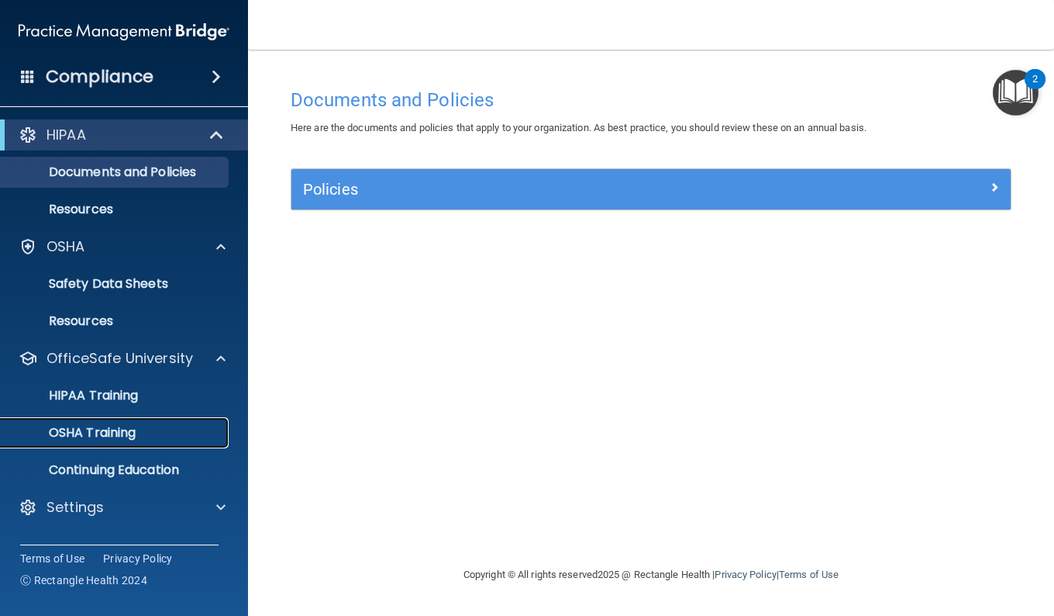
click at [118, 430] on p "OSHA Training" at bounding box center [73, 433] width 126 height 16
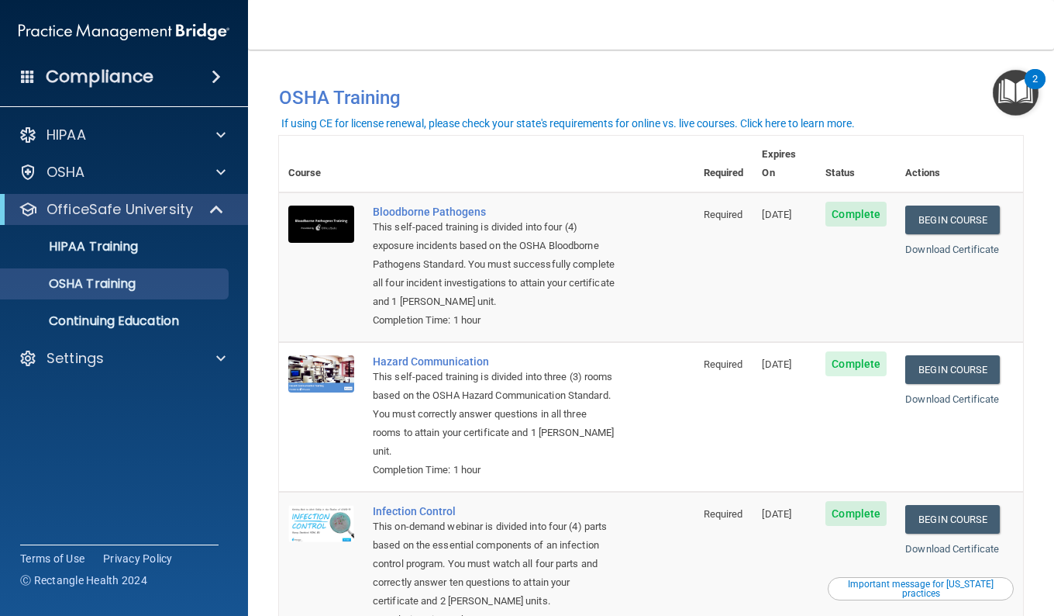
click at [944, 240] on div "Download Certificate" at bounding box center [960, 249] width 109 height 19
click at [935, 243] on link "Download Certificate" at bounding box center [953, 249] width 94 height 12
click at [103, 364] on p "Settings" at bounding box center [75, 358] width 57 height 19
click at [101, 396] on p "My Account" at bounding box center [116, 396] width 212 height 16
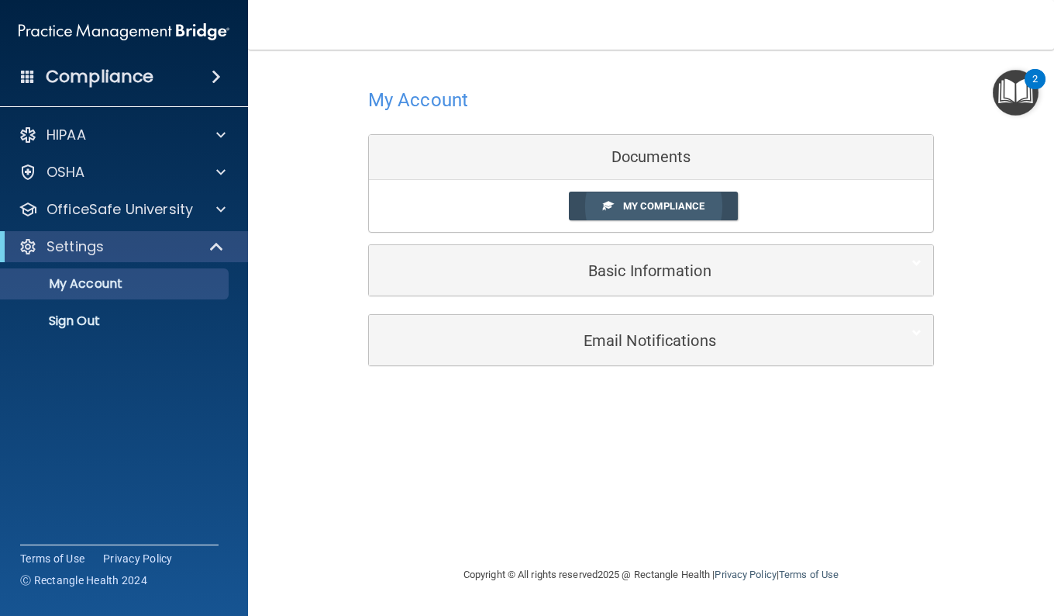
drag, startPoint x: 633, startPoint y: 225, endPoint x: 639, endPoint y: 211, distance: 15.3
click at [634, 221] on div "My Compliance My Compliance My BAA" at bounding box center [651, 206] width 564 height 52
click at [640, 209] on span "My Compliance" at bounding box center [663, 206] width 81 height 12
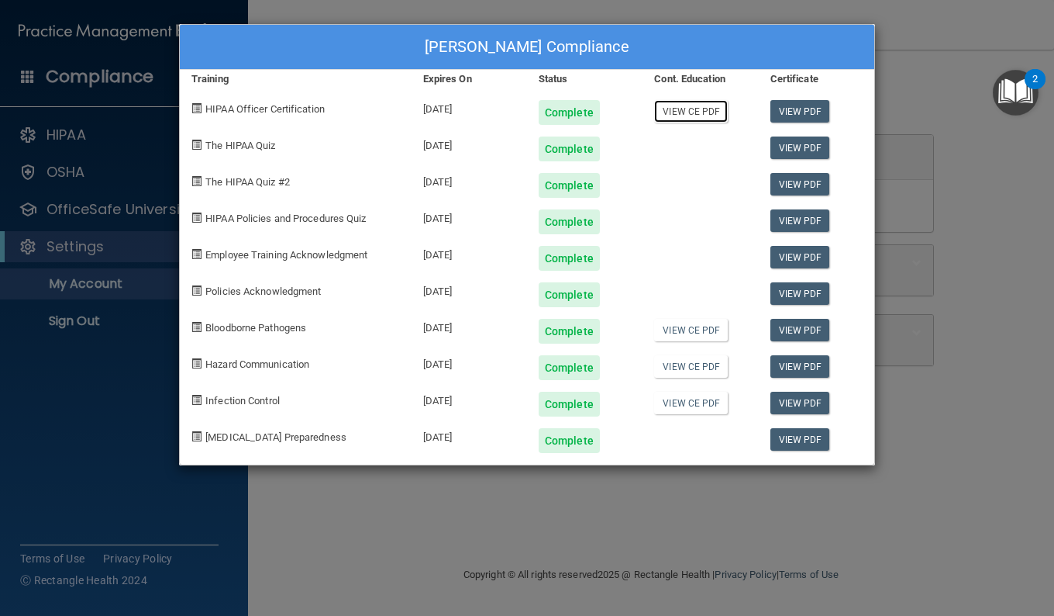
click at [694, 109] on link "View CE PDF" at bounding box center [691, 111] width 74 height 22
click at [689, 330] on link "View CE PDF" at bounding box center [691, 330] width 74 height 22
click at [682, 367] on link "View CE PDF" at bounding box center [691, 366] width 74 height 22
click at [687, 400] on link "View CE PDF" at bounding box center [691, 403] width 74 height 22
click at [529, 22] on div "[PERSON_NAME] Compliance Training Expires On Status Cont. Education Certificate…" at bounding box center [527, 308] width 1054 height 616
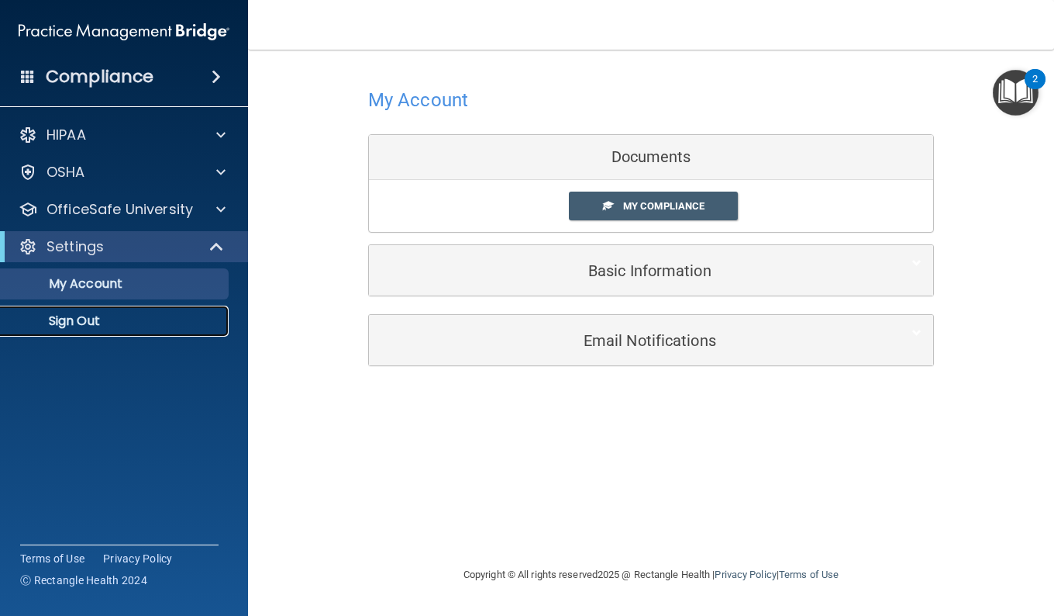
click at [137, 311] on link "Sign Out" at bounding box center [106, 320] width 244 height 31
